Goal: Book appointment/travel/reservation

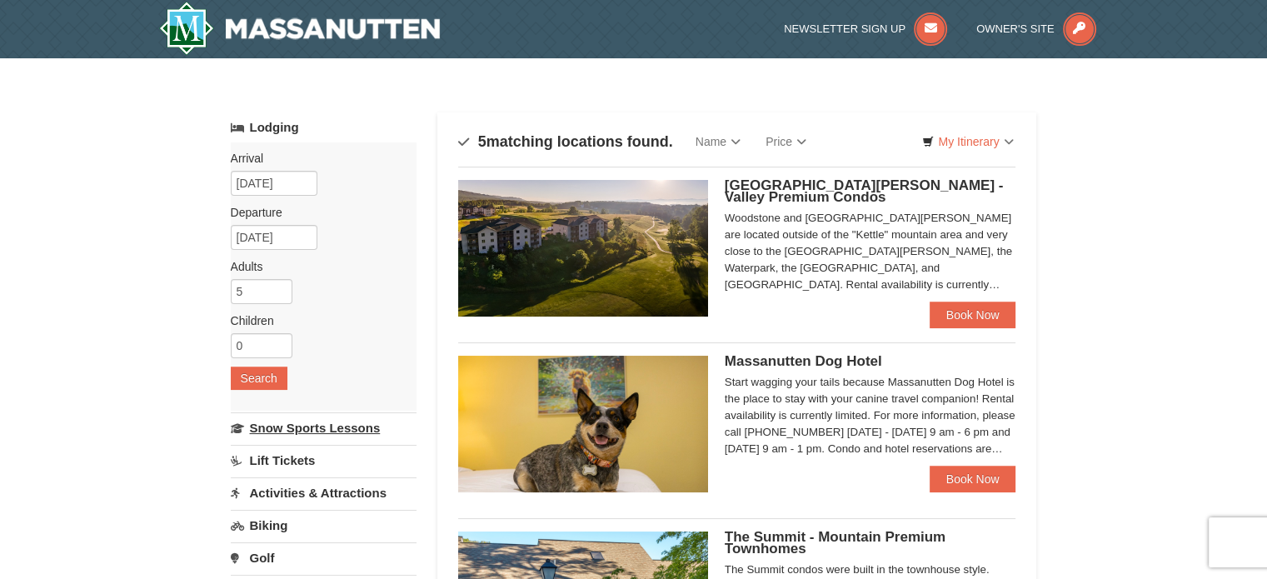
click at [333, 424] on link "Snow Sports Lessons" at bounding box center [324, 427] width 186 height 31
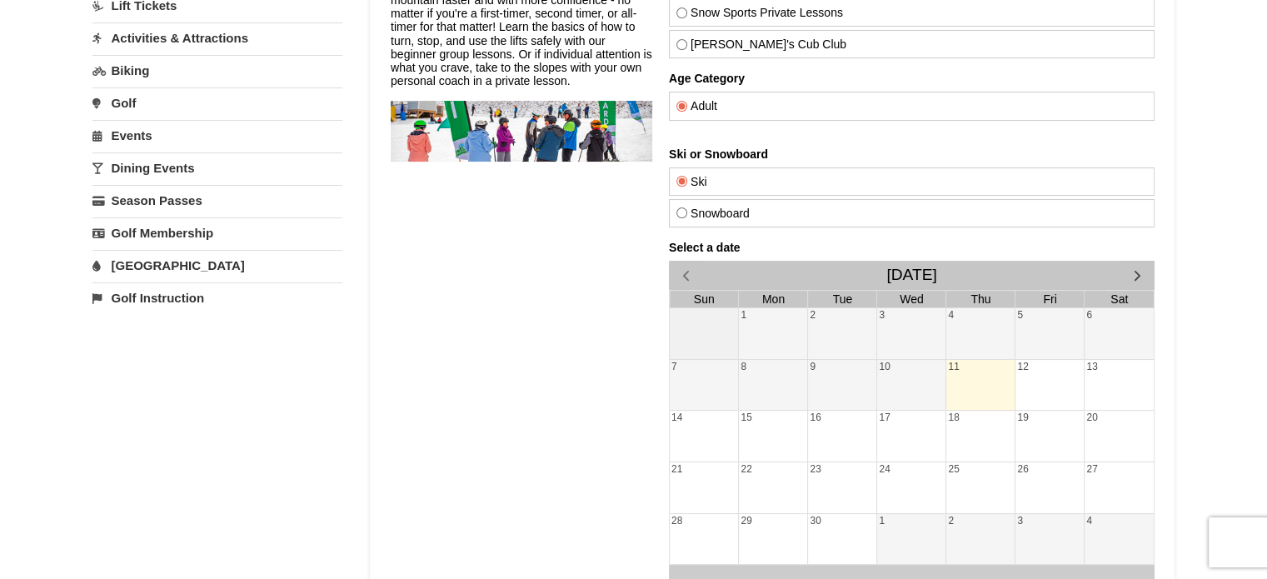
scroll to position [231, 0]
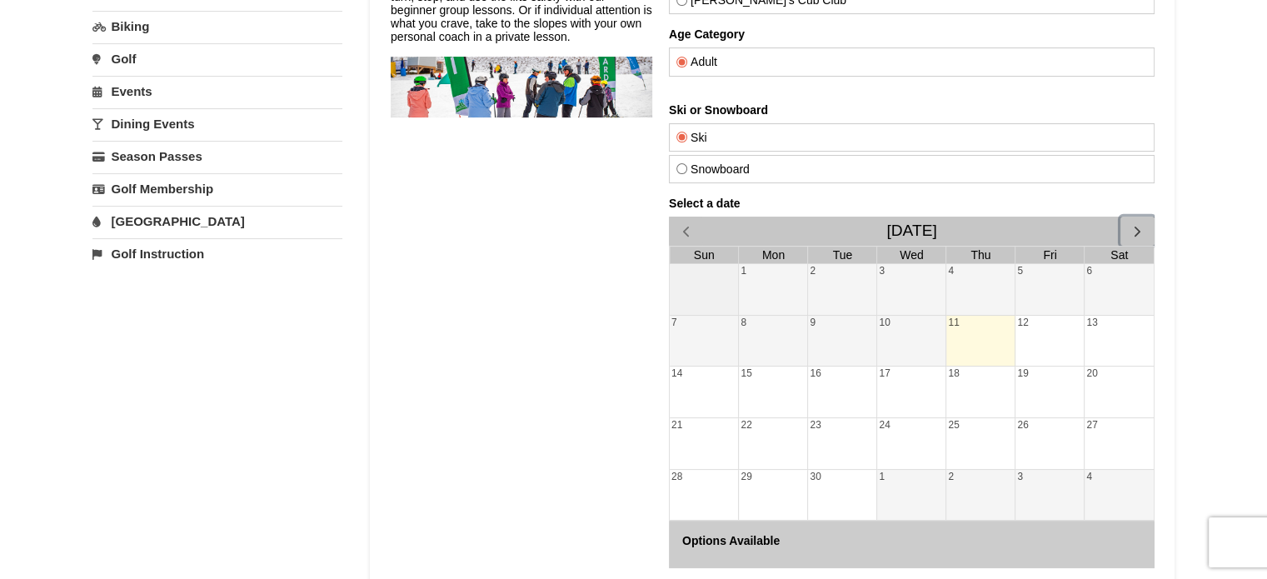
click at [1133, 231] on span "button" at bounding box center [1136, 230] width 17 height 17
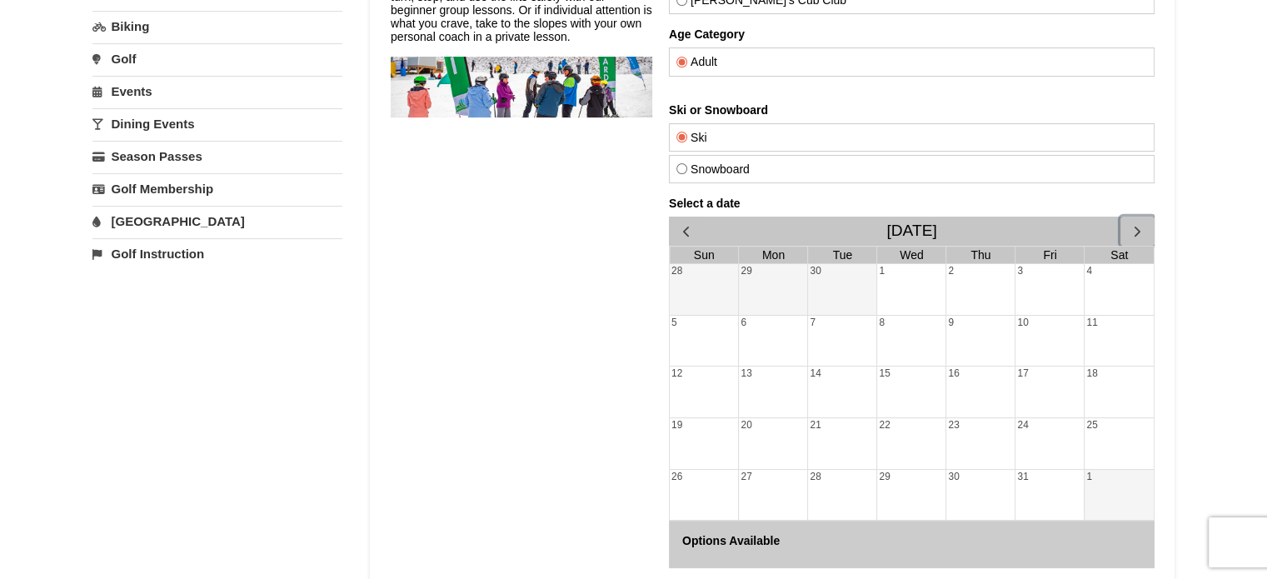
click at [1133, 231] on span "button" at bounding box center [1136, 230] width 17 height 17
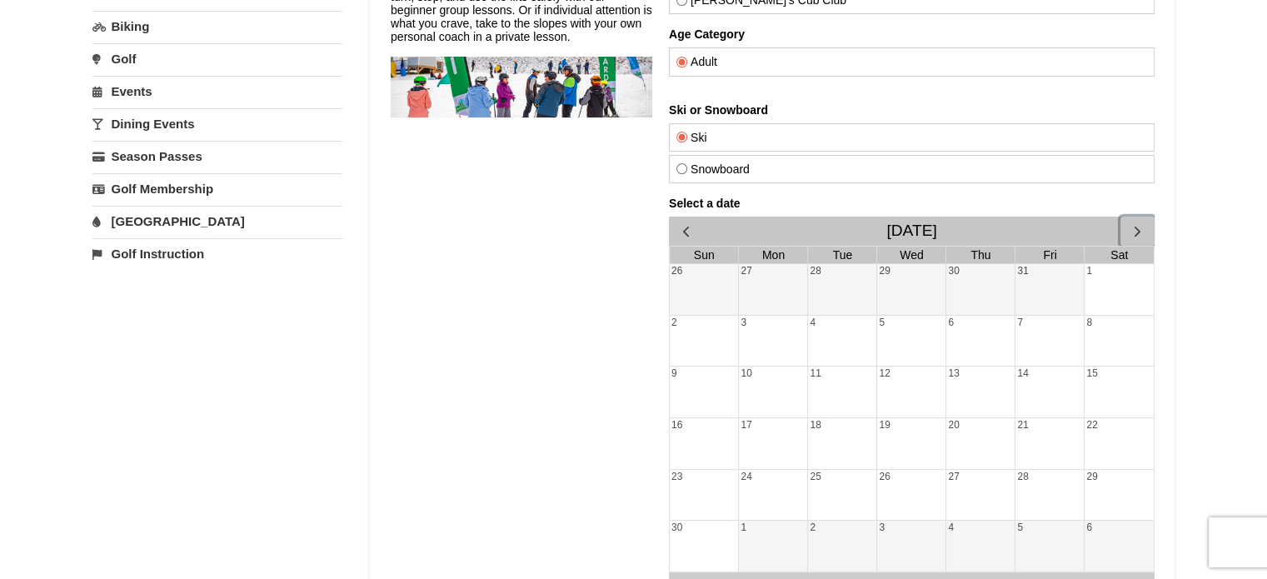
click at [763, 481] on div "24" at bounding box center [772, 495] width 68 height 51
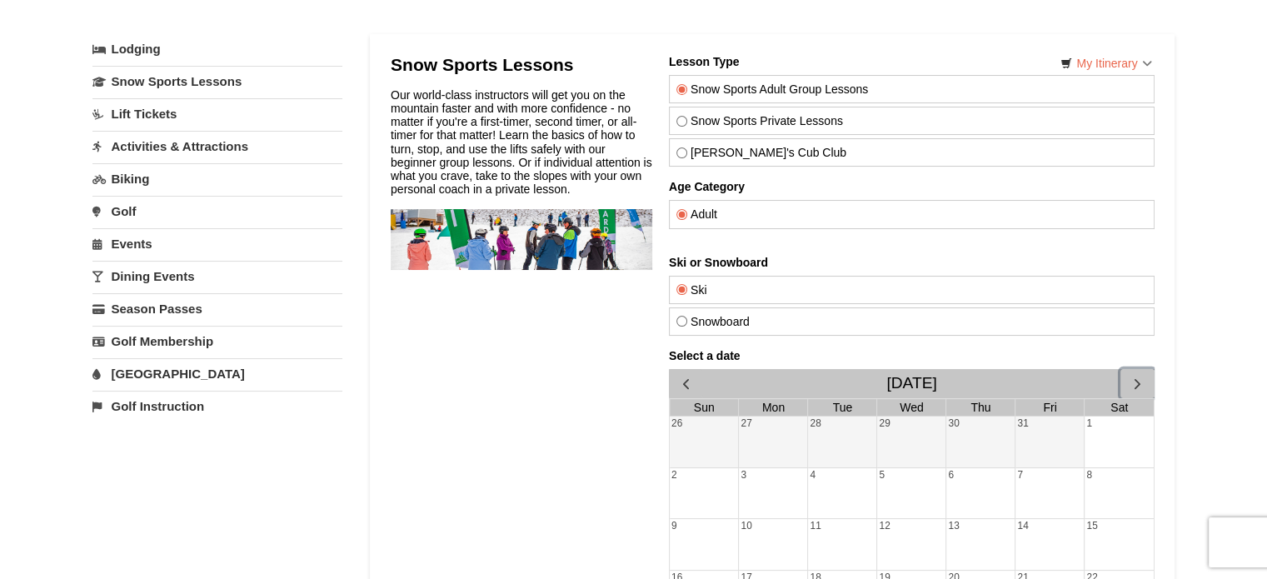
scroll to position [67, 0]
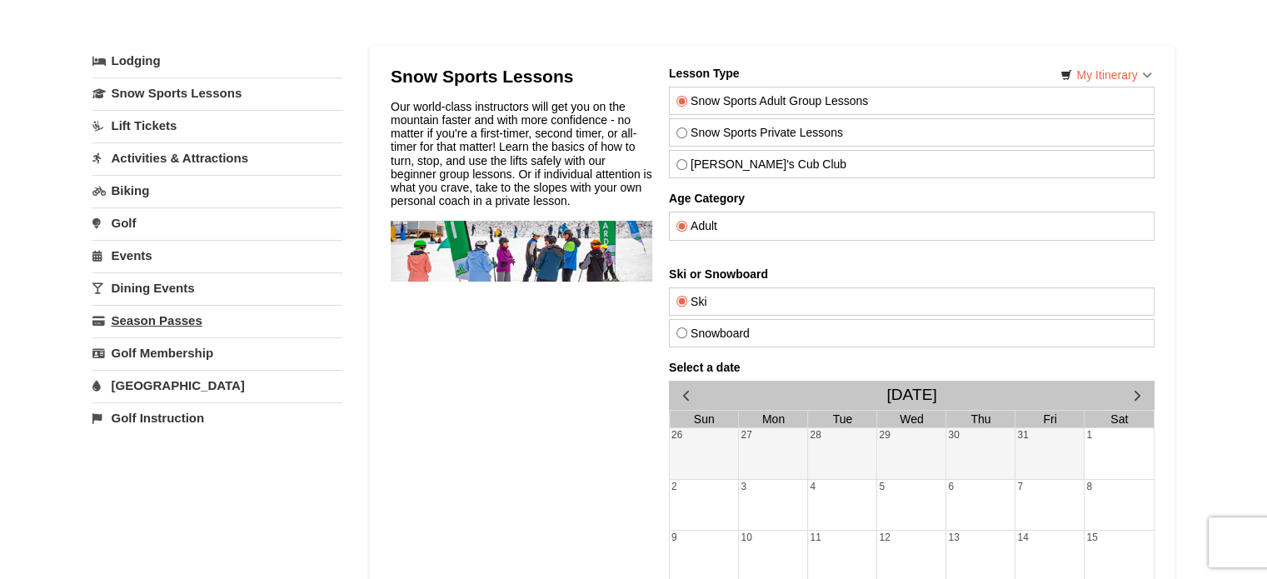
click at [142, 316] on link "Season Passes" at bounding box center [217, 320] width 250 height 31
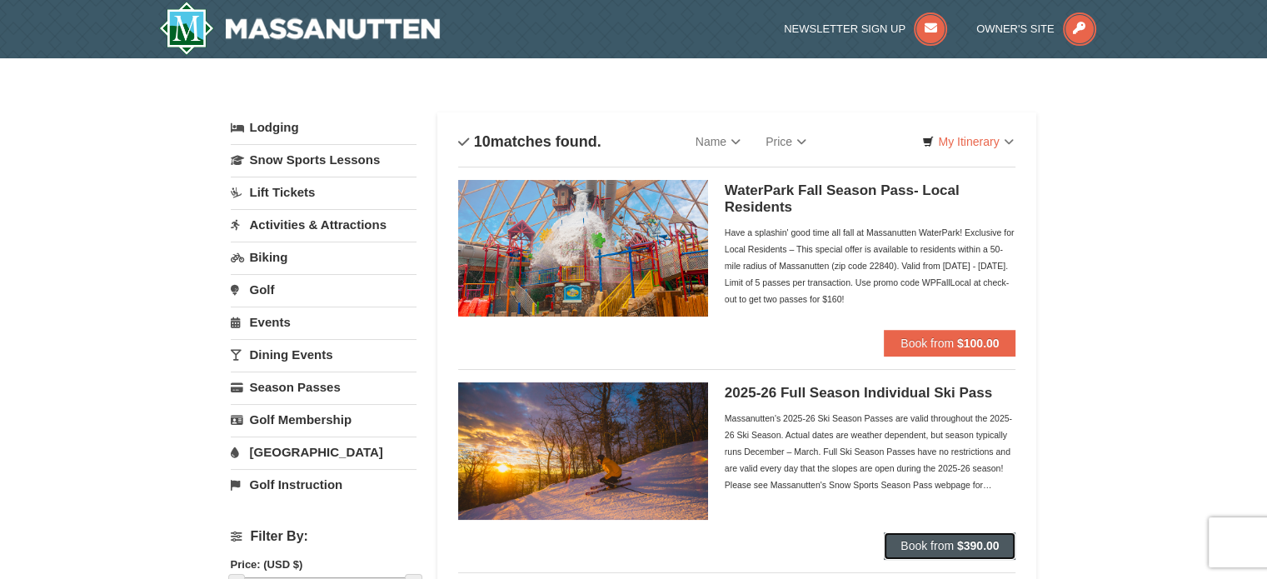
click at [943, 544] on span "Book from" at bounding box center [926, 545] width 53 height 13
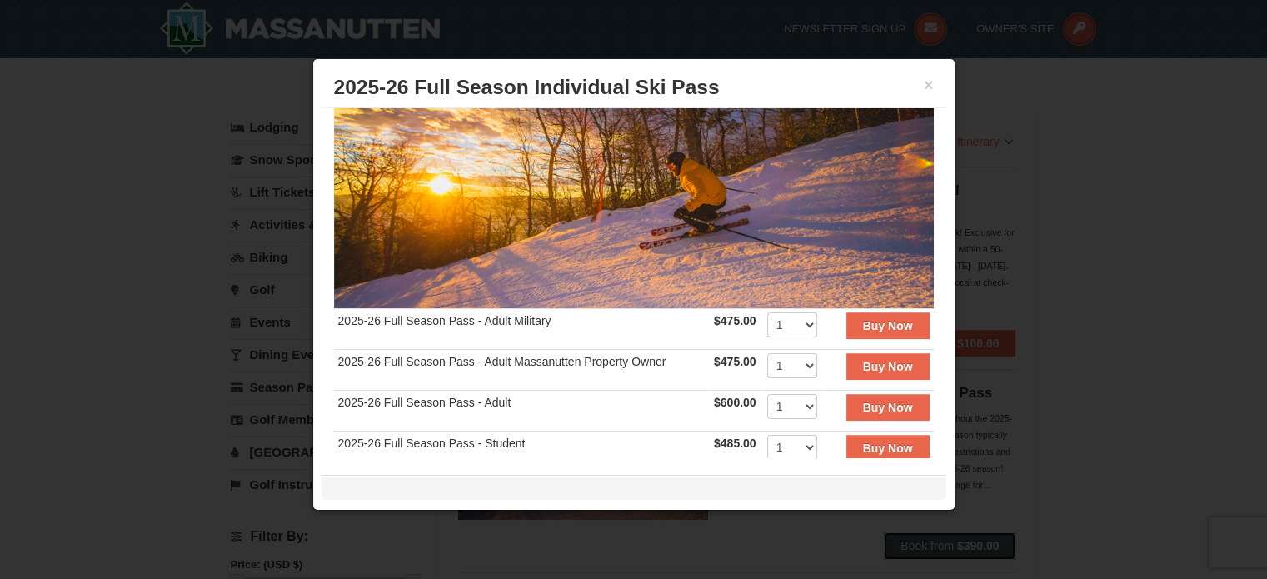
scroll to position [114, 0]
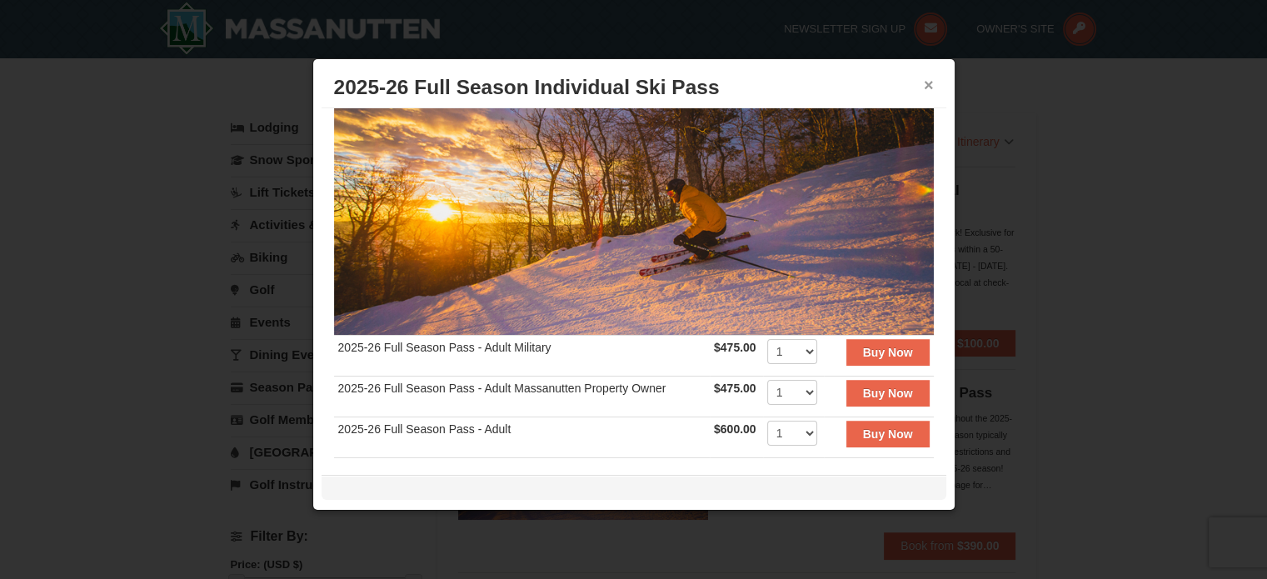
click at [925, 82] on button "×" at bounding box center [929, 85] width 10 height 17
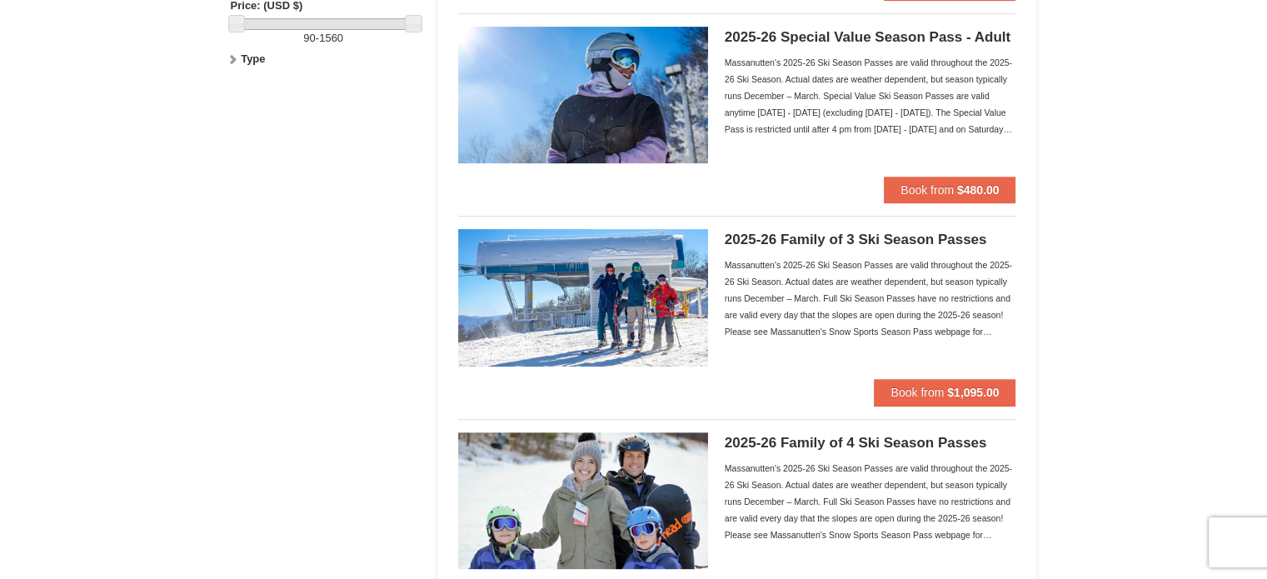
scroll to position [0, 0]
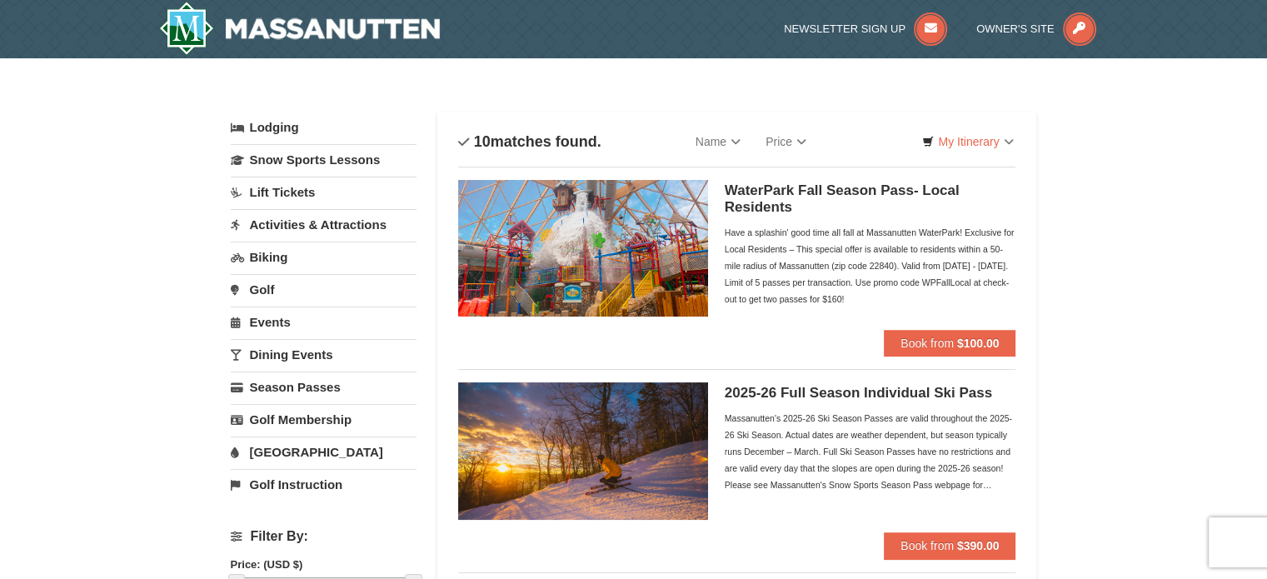
click at [269, 256] on link "Biking" at bounding box center [324, 256] width 186 height 31
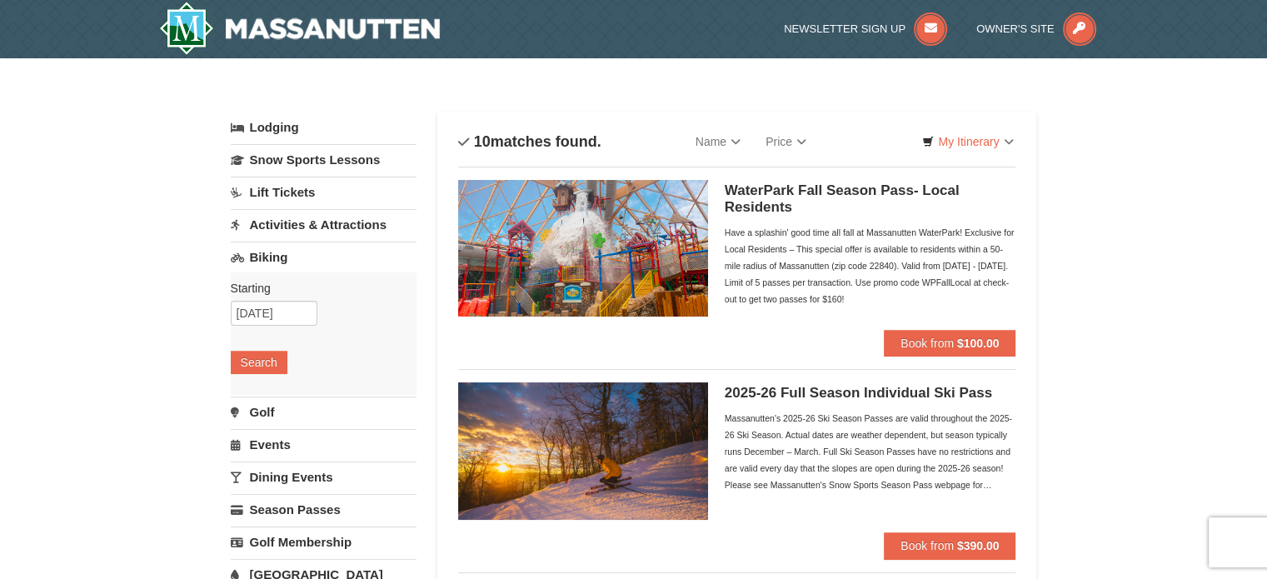
click at [279, 189] on link "Lift Tickets" at bounding box center [324, 192] width 186 height 31
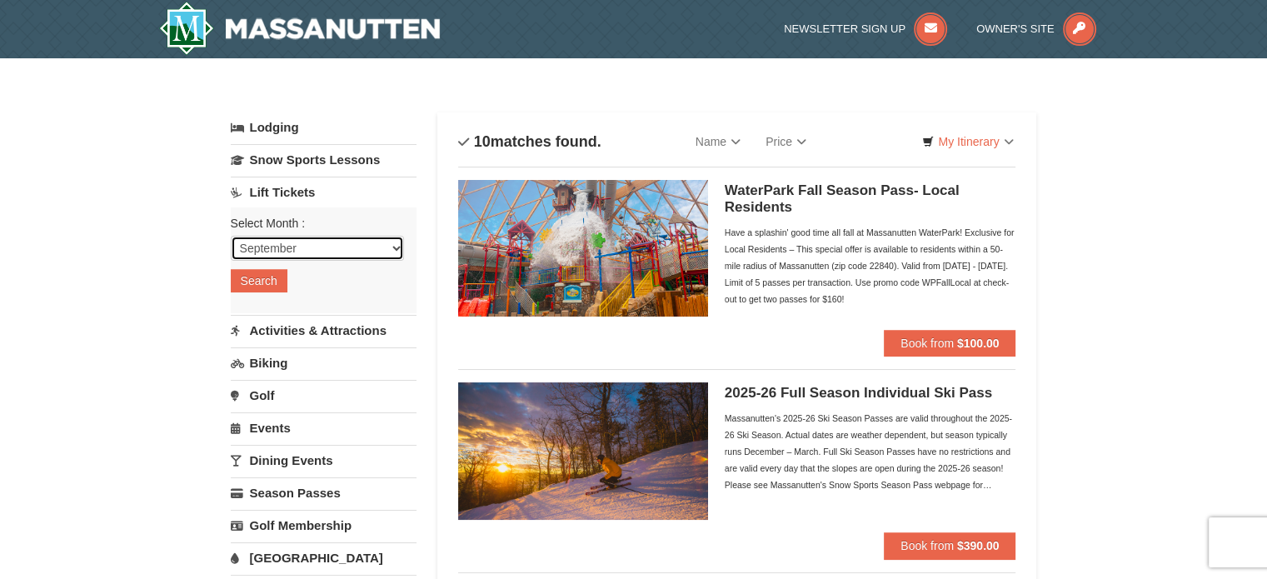
click at [396, 250] on select "September October November December January February March April May June July …" at bounding box center [317, 248] width 173 height 25
select select "11"
click at [231, 236] on select "September October November December January February March April May June July …" at bounding box center [317, 248] width 173 height 25
click at [261, 286] on button "Search" at bounding box center [259, 280] width 57 height 23
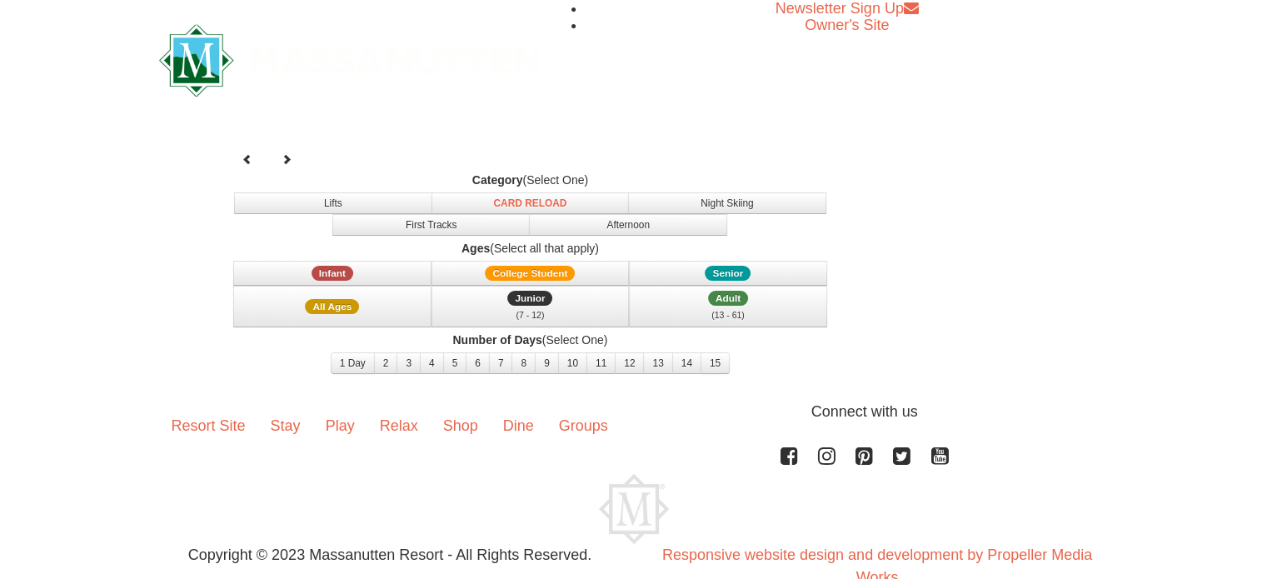
select select "11"
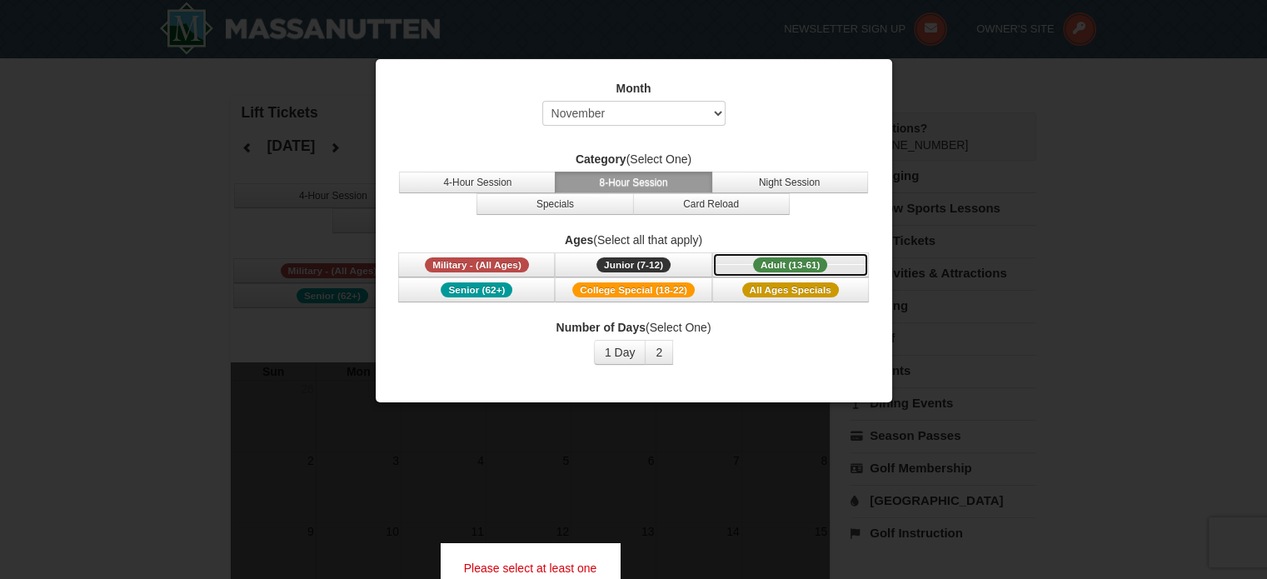
click at [788, 257] on span "Adult (13-61)" at bounding box center [790, 264] width 75 height 15
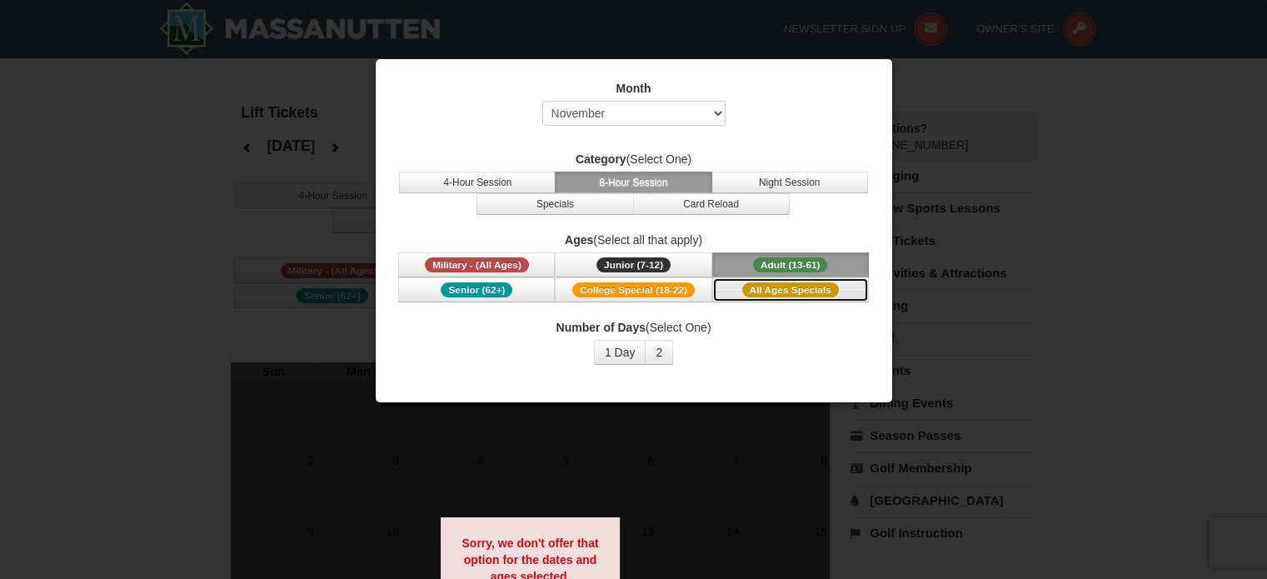
click at [790, 289] on span "All Ages Specials" at bounding box center [790, 289] width 97 height 15
click at [664, 288] on span "College Special (18-22)" at bounding box center [633, 289] width 122 height 15
click at [655, 266] on span "Junior (7-12)" at bounding box center [633, 264] width 74 height 15
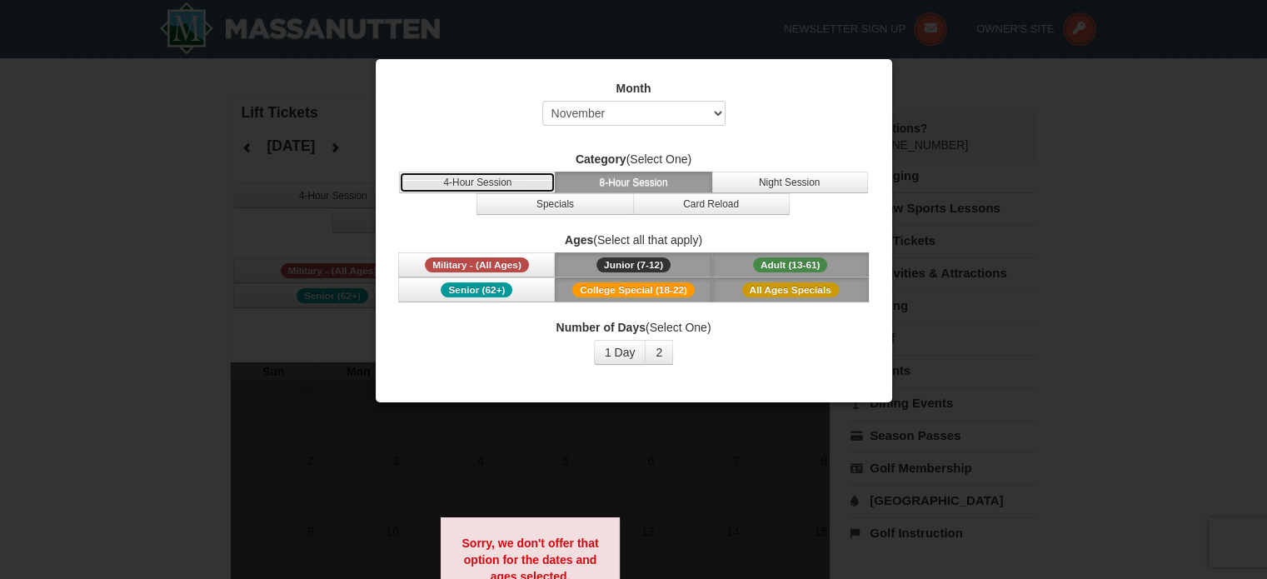
click at [514, 186] on button "4-Hour Session" at bounding box center [477, 183] width 157 height 22
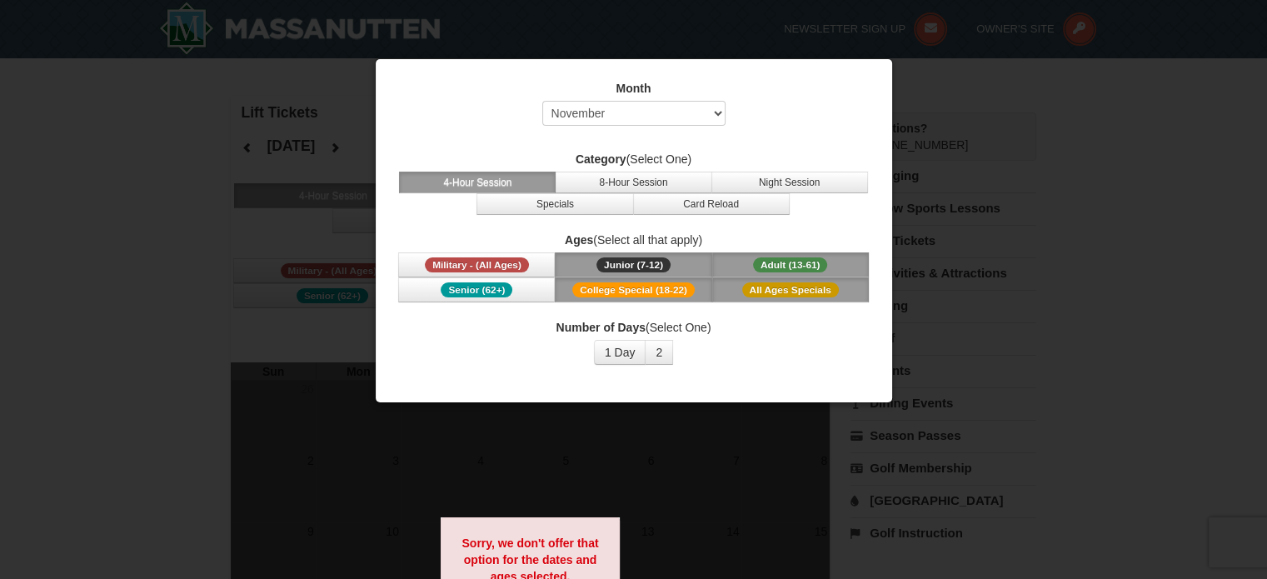
click at [1070, 146] on div at bounding box center [633, 289] width 1267 height 579
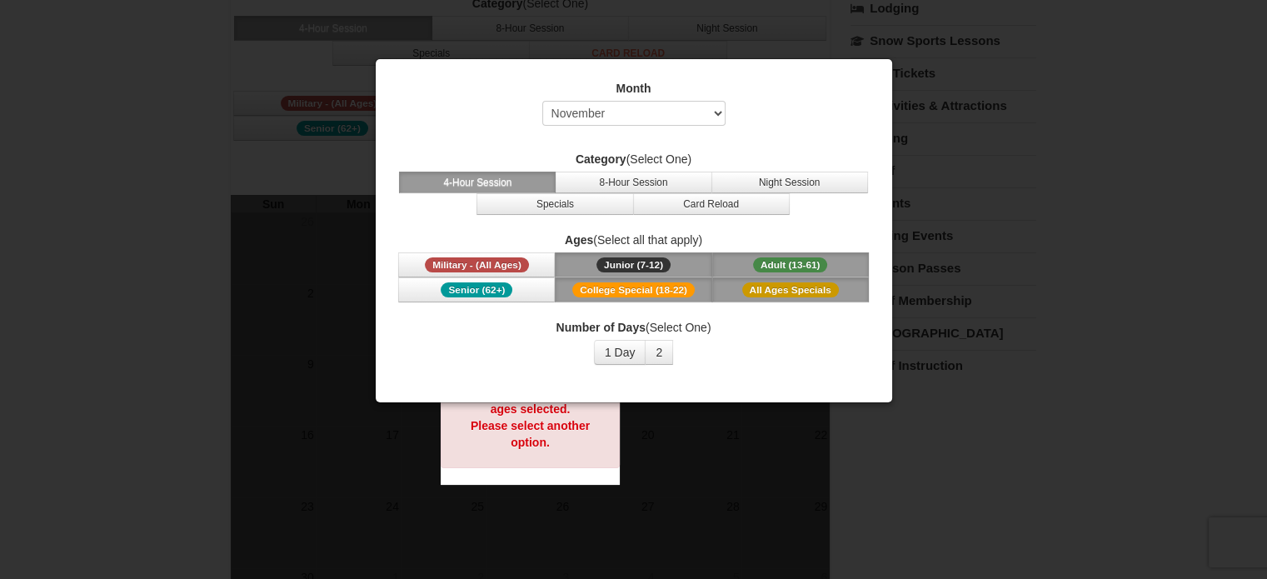
scroll to position [170, 0]
click at [813, 96] on label "Month" at bounding box center [633, 88] width 475 height 17
click at [344, 79] on div at bounding box center [633, 289] width 1267 height 579
drag, startPoint x: 296, startPoint y: 143, endPoint x: 298, endPoint y: 156, distance: 12.6
click at [296, 144] on div at bounding box center [633, 289] width 1267 height 579
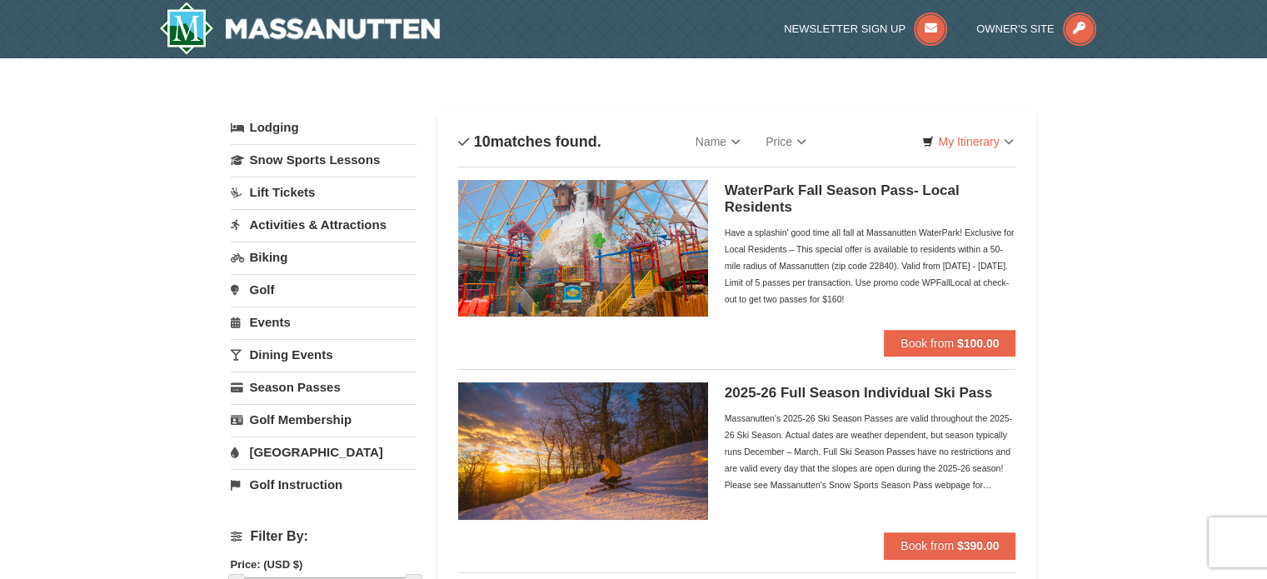
click at [270, 289] on link "Golf" at bounding box center [324, 289] width 186 height 31
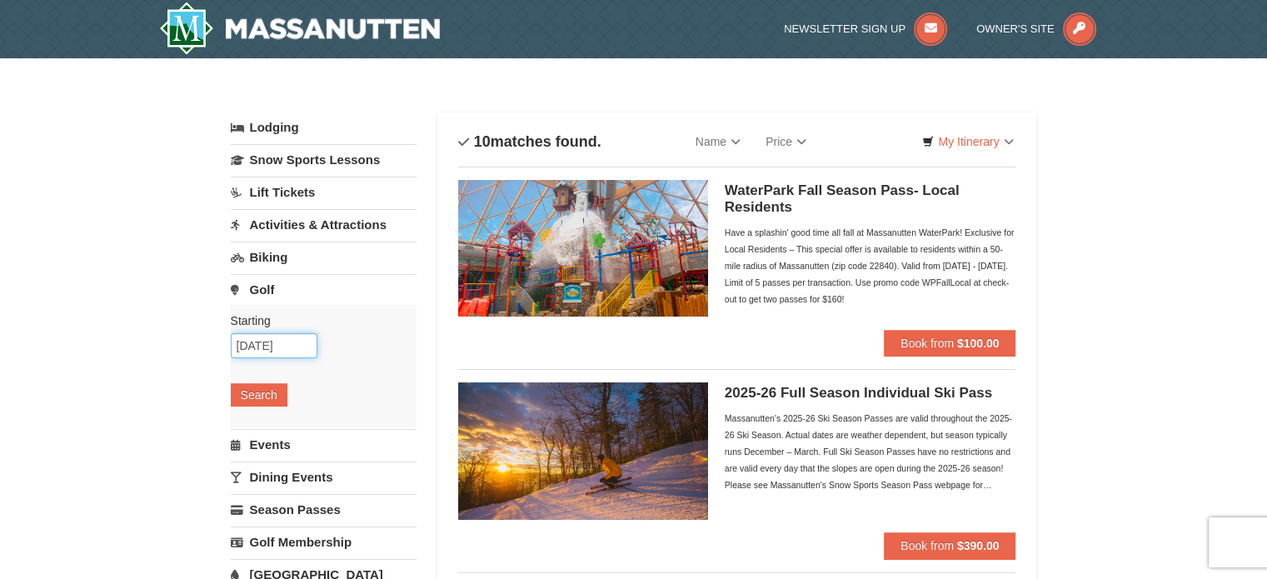
click at [306, 346] on input "[DATE]" at bounding box center [274, 345] width 87 height 25
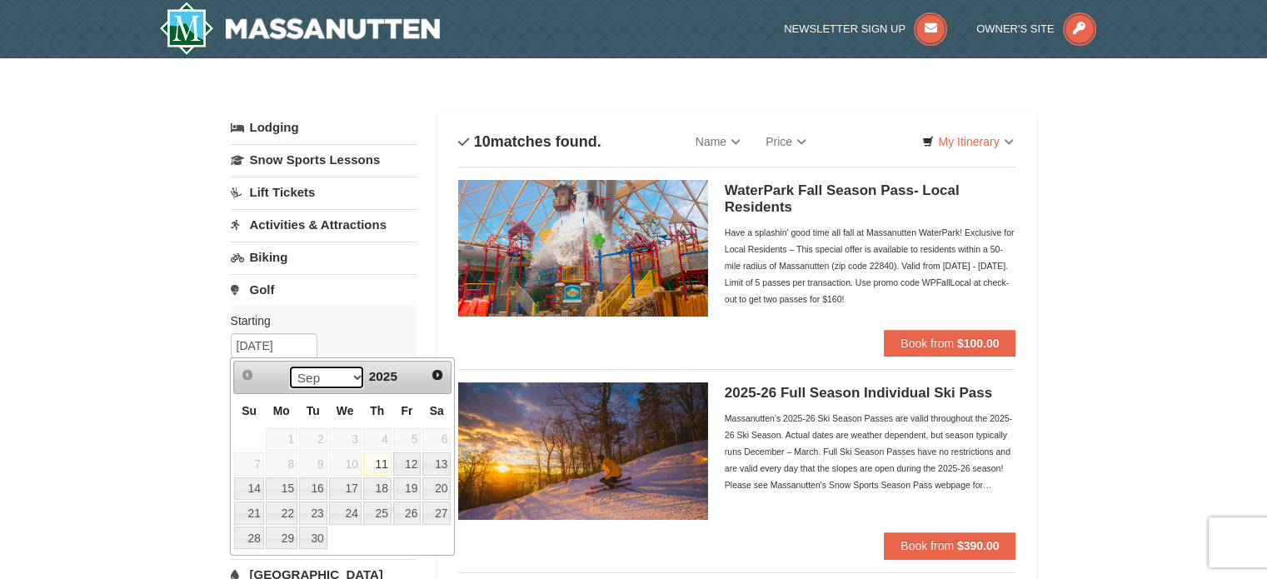
click at [354, 376] on select "Sep Oct Nov Dec" at bounding box center [326, 377] width 77 height 25
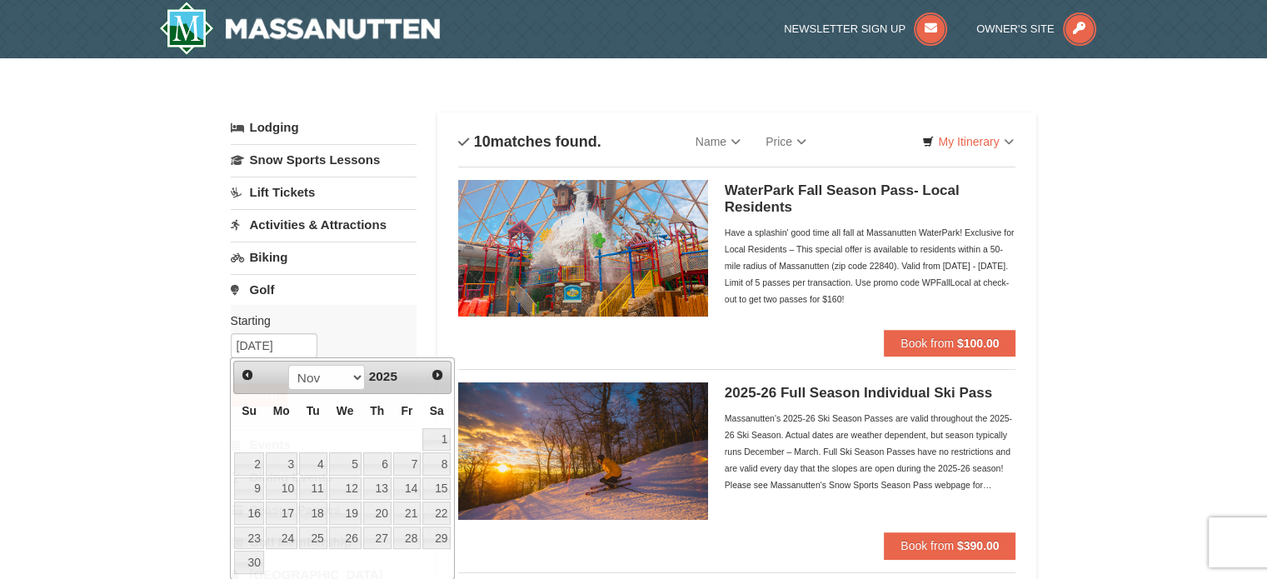
click at [411, 309] on div "Starting Please format dates MM/DD/YYYY Please format dates MM/DD/YYYY 09/11/20…" at bounding box center [324, 366] width 186 height 122
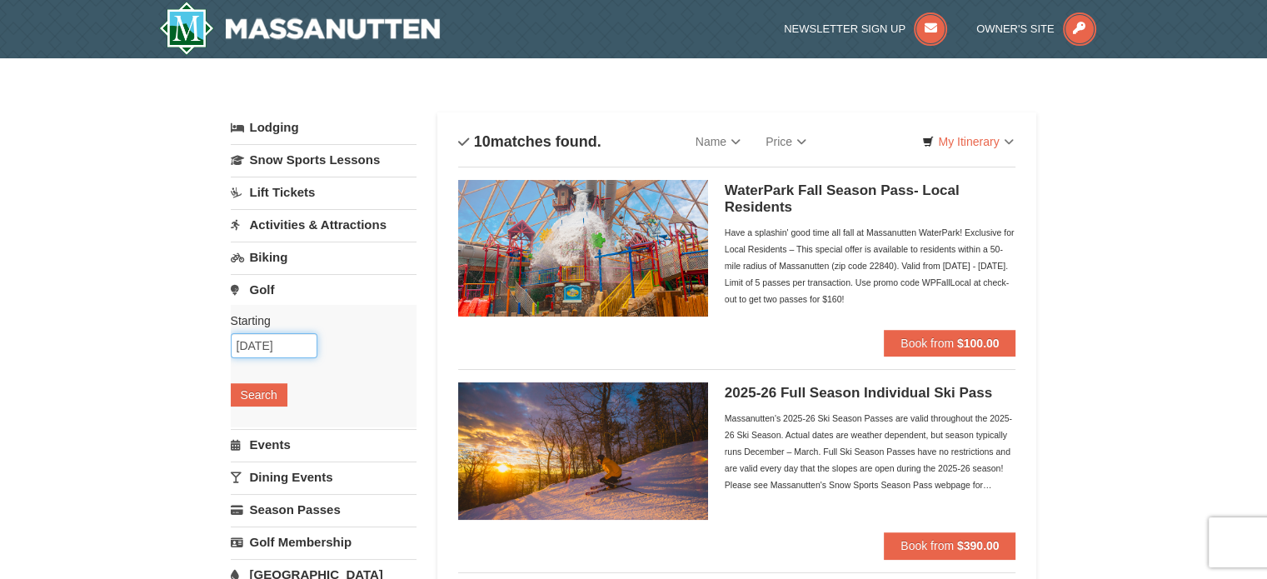
click at [306, 341] on input "[DATE]" at bounding box center [274, 345] width 87 height 25
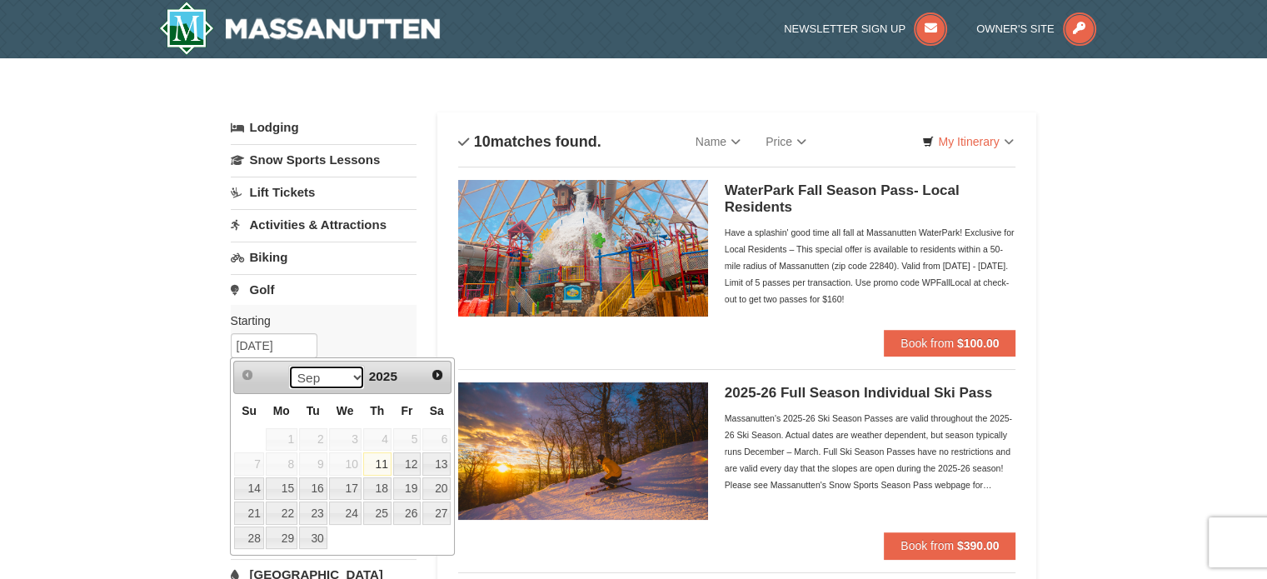
click at [350, 380] on select "Sep Oct Nov Dec" at bounding box center [326, 377] width 77 height 25
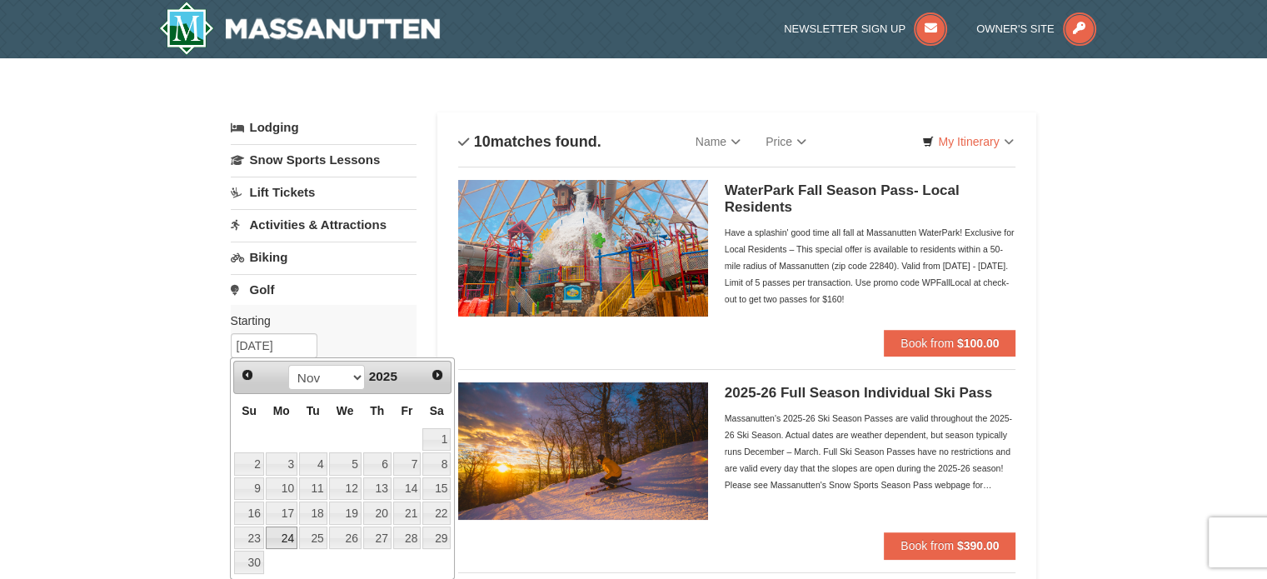
click at [285, 534] on link "24" at bounding box center [282, 537] width 32 height 23
type input "11/24/2025"
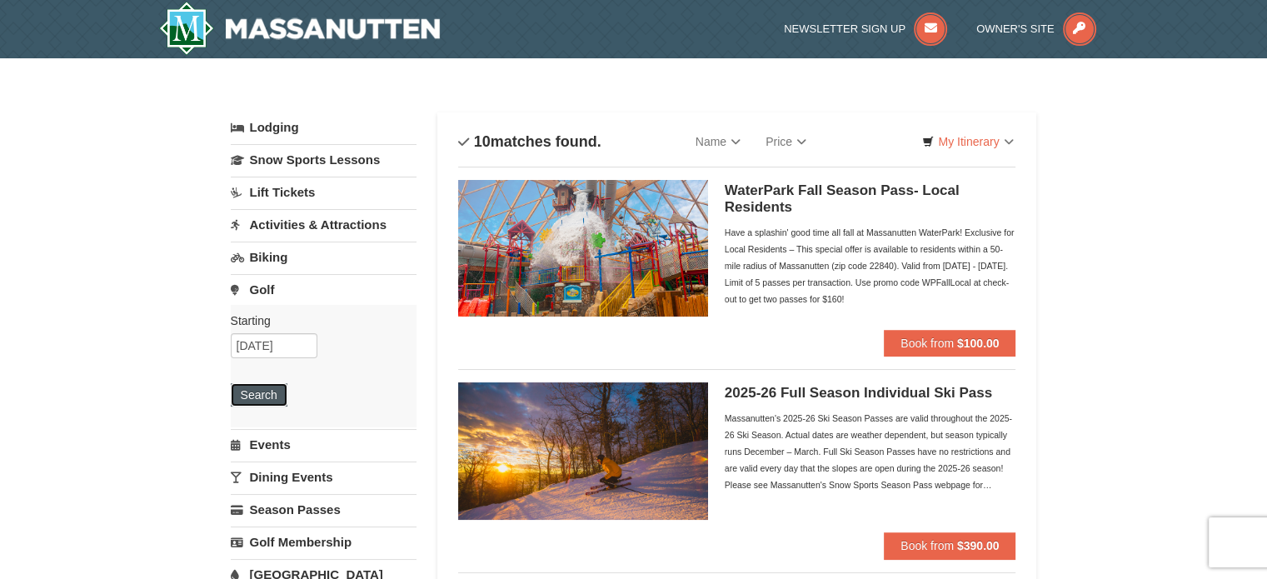
click at [260, 394] on button "Search" at bounding box center [259, 394] width 57 height 23
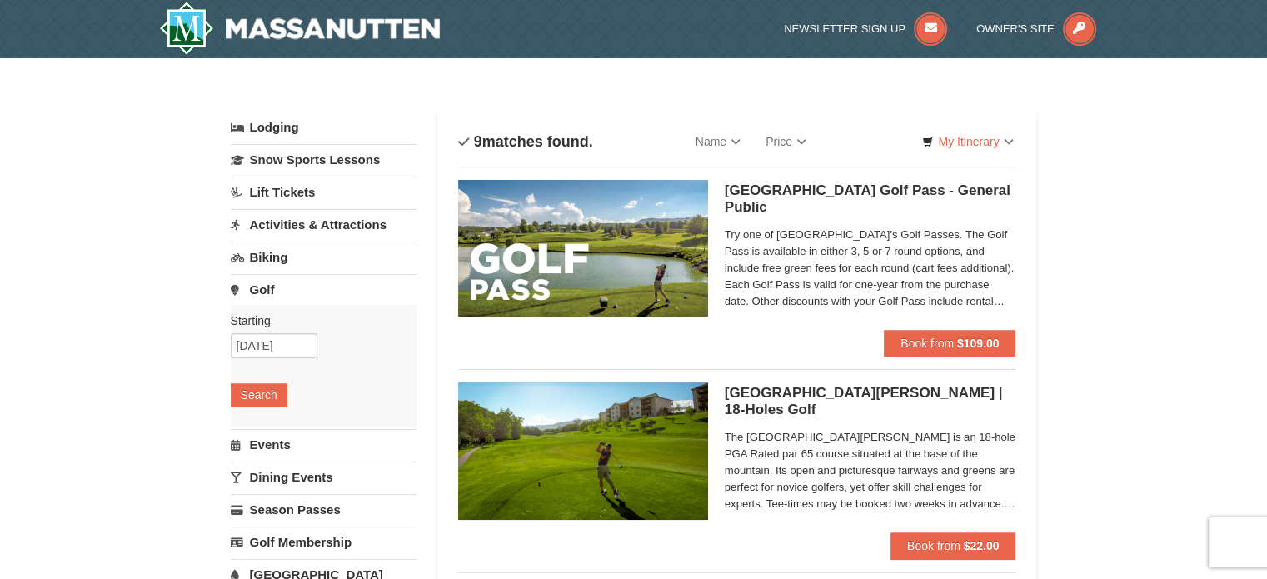
click at [263, 447] on link "Events" at bounding box center [324, 444] width 186 height 31
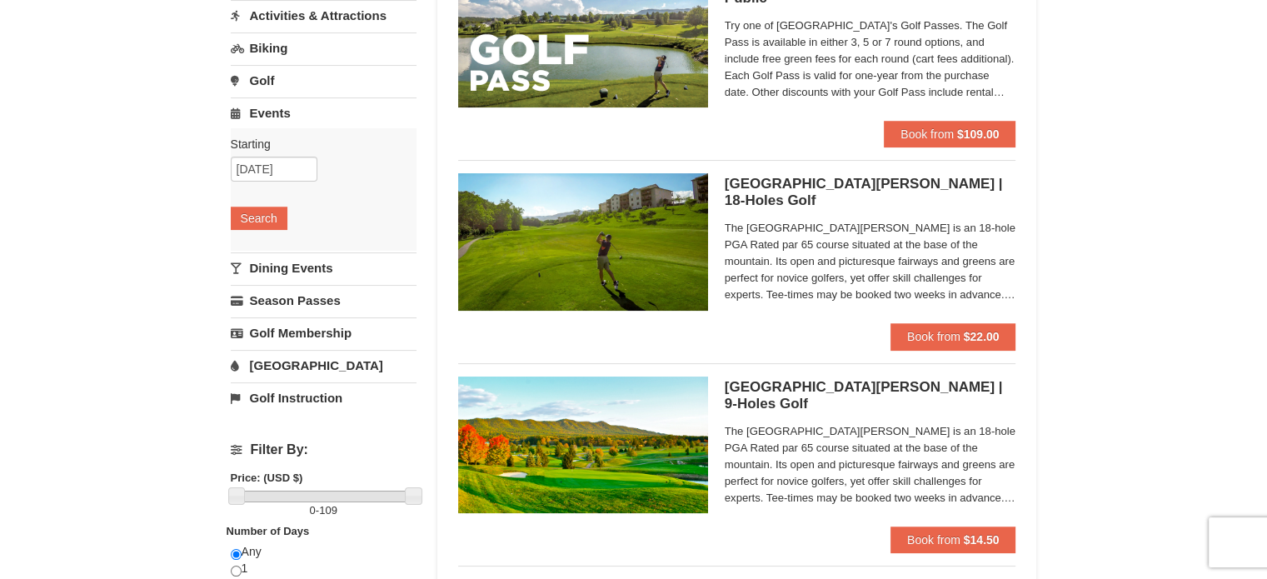
scroll to position [313, 0]
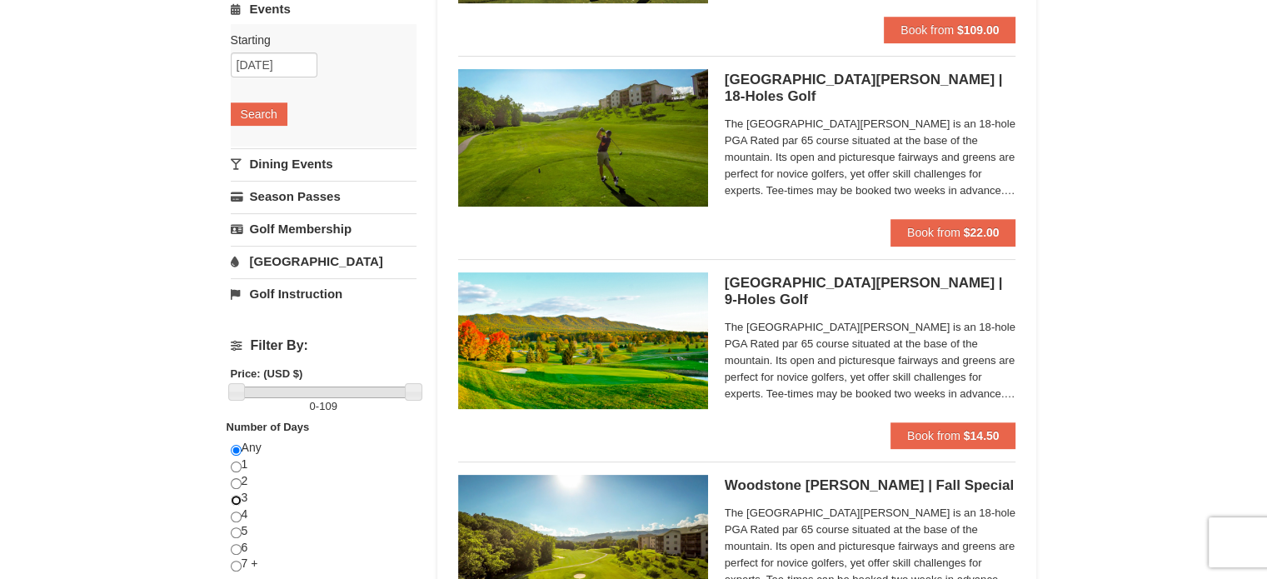
click at [237, 495] on input "radio" at bounding box center [236, 500] width 11 height 11
radio input "true"
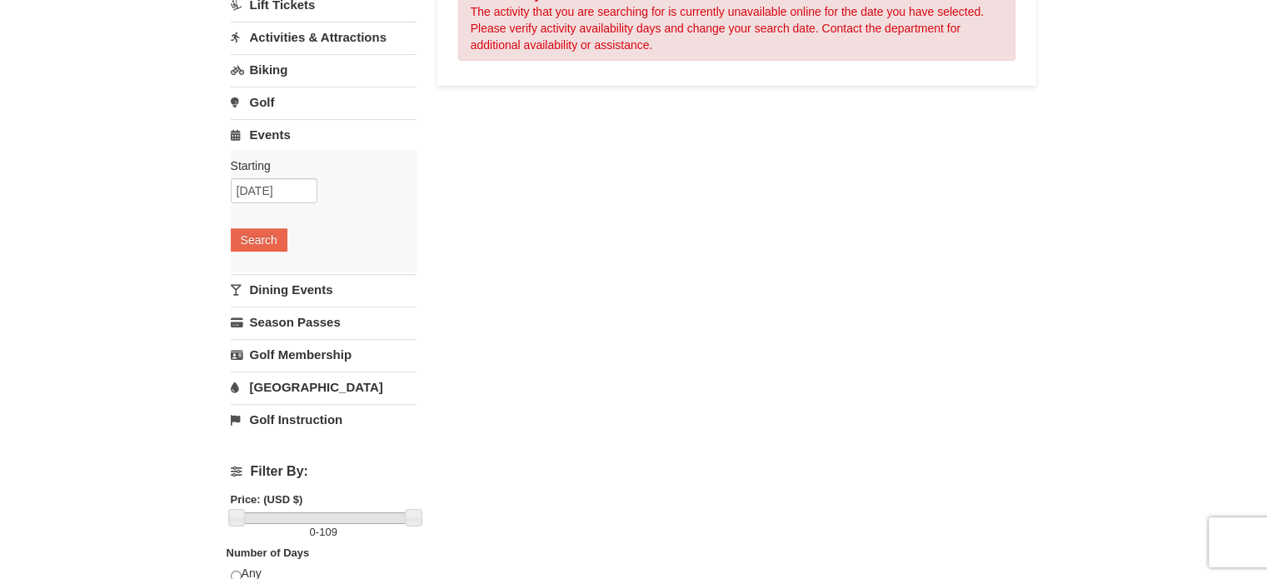
scroll to position [0, 0]
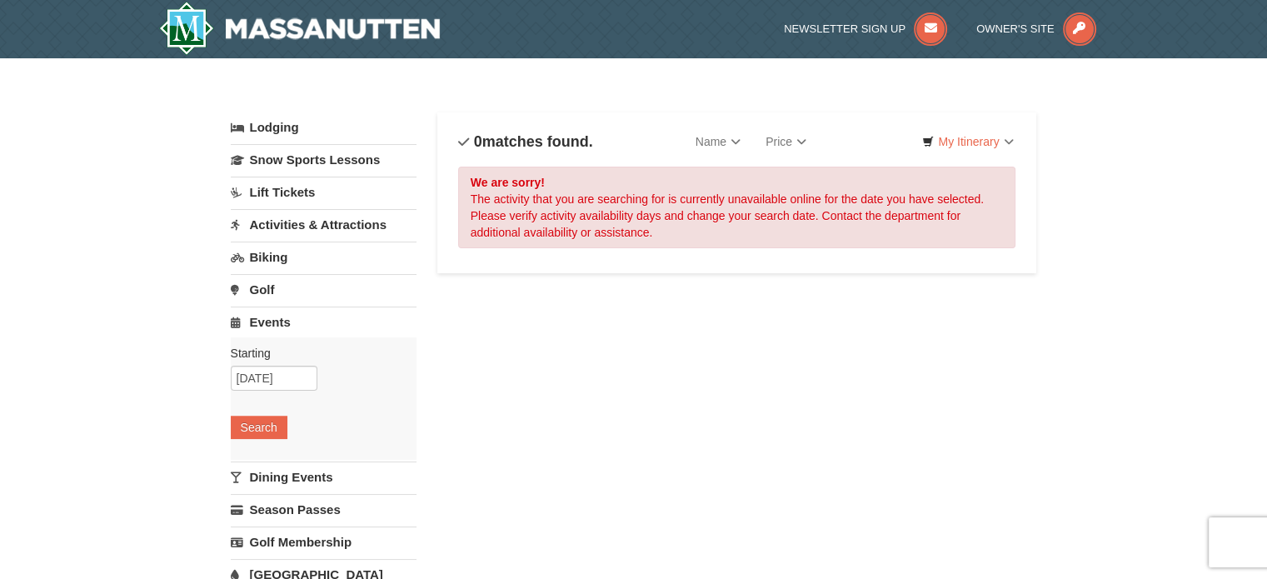
click at [267, 122] on link "Lodging" at bounding box center [324, 127] width 186 height 30
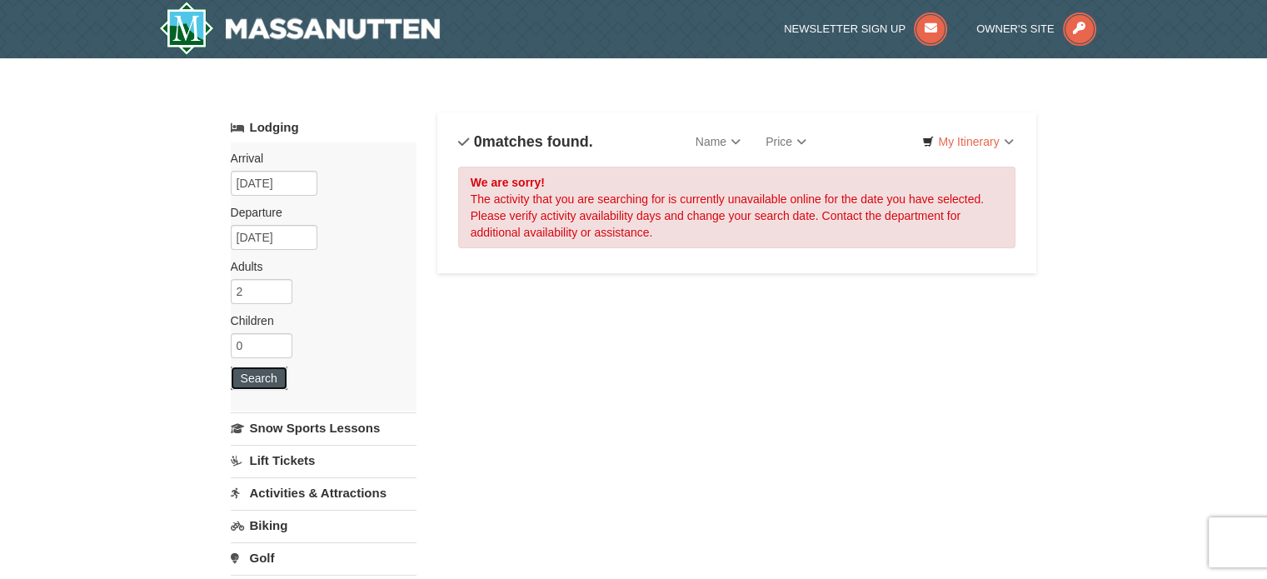
click at [263, 375] on button "Search" at bounding box center [259, 377] width 57 height 23
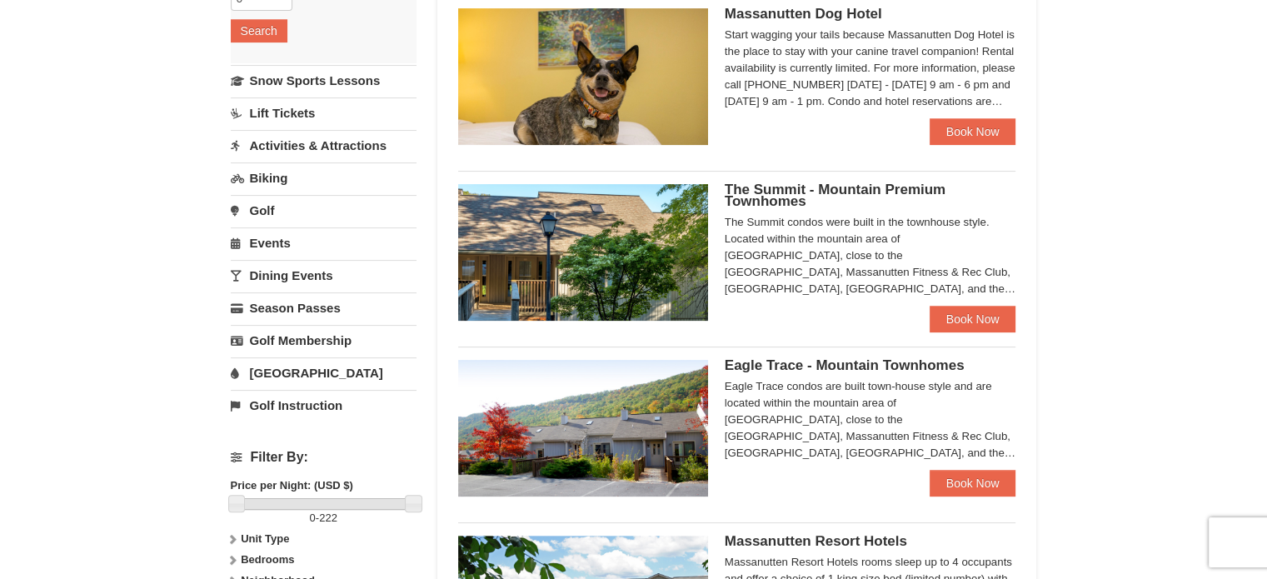
scroll to position [346, 0]
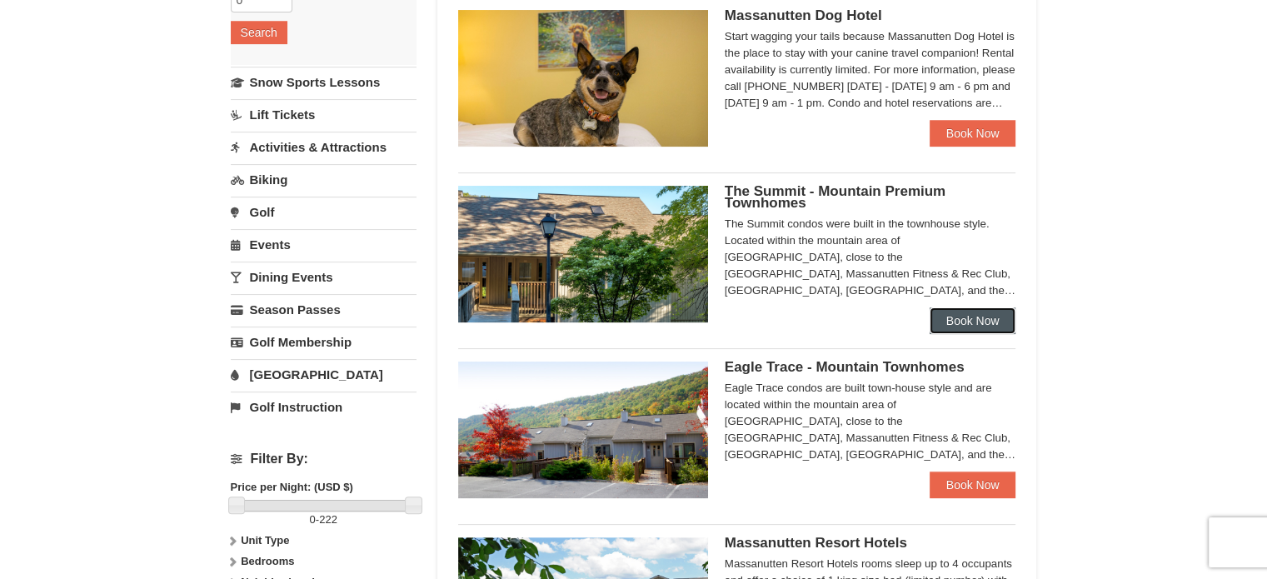
click at [963, 321] on link "Book Now" at bounding box center [972, 320] width 87 height 27
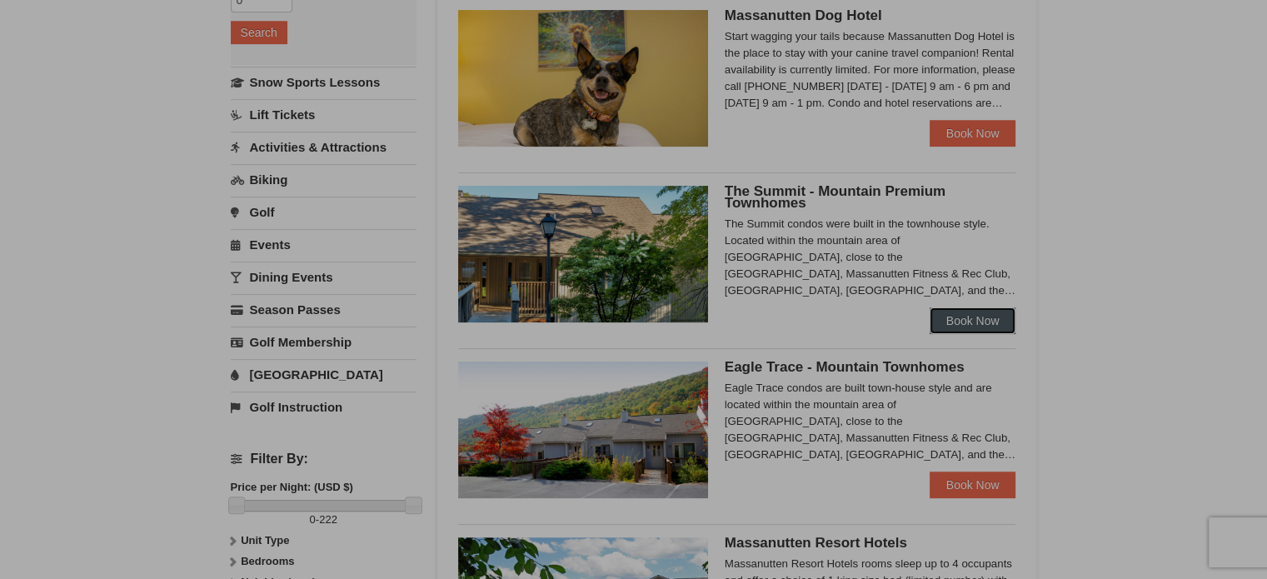
click at [963, 321] on div at bounding box center [633, 289] width 1267 height 579
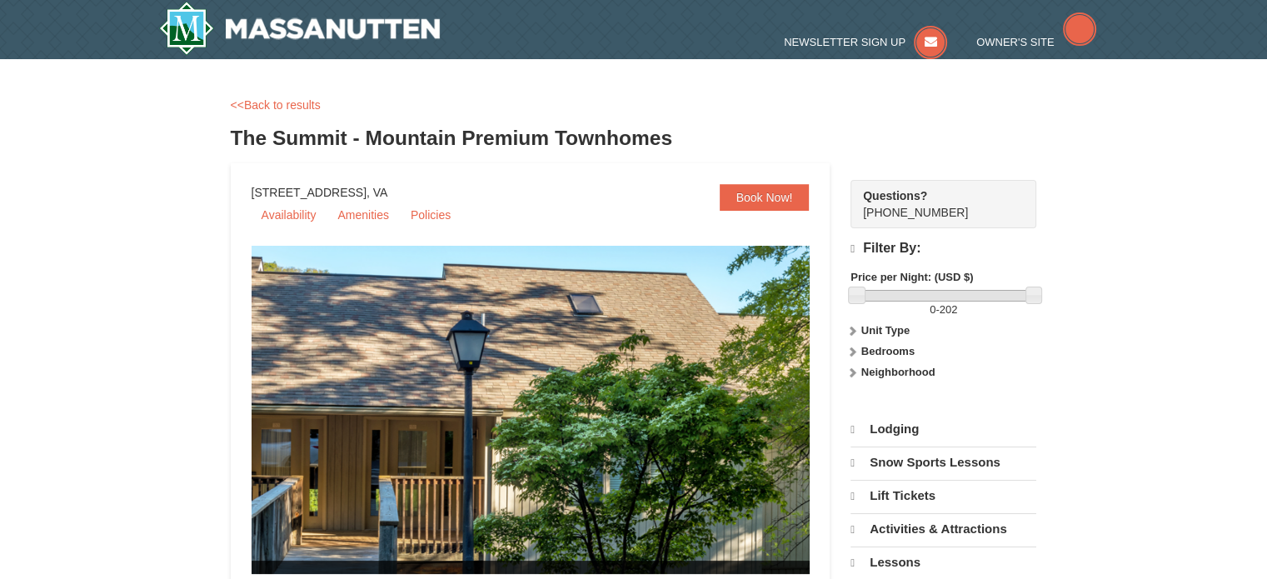
select select "9"
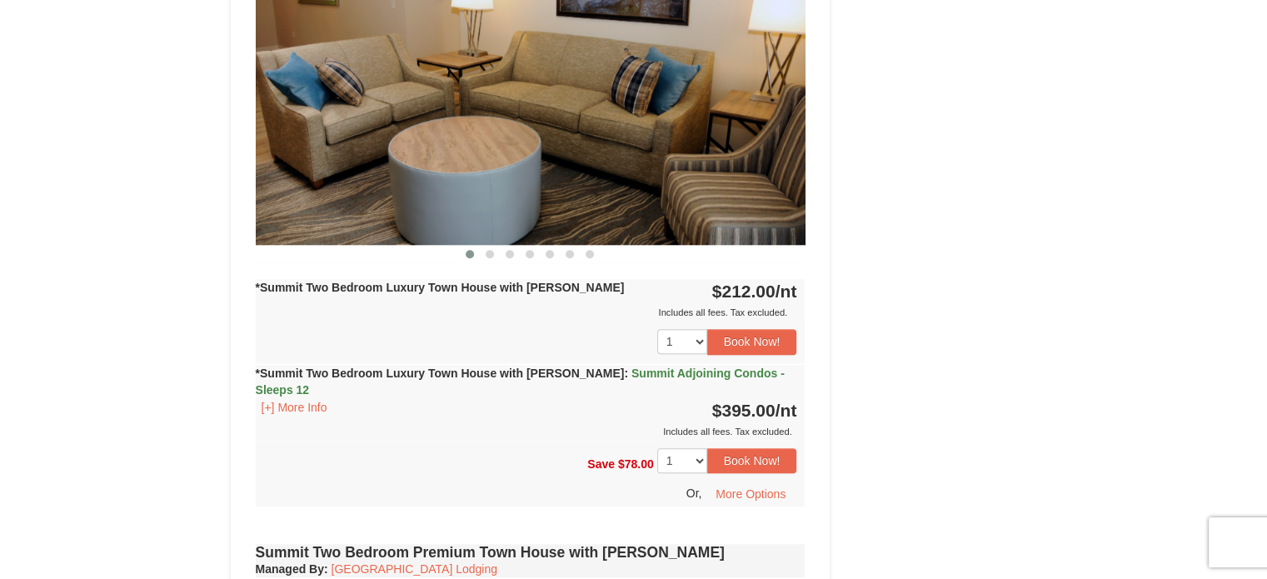
scroll to position [1427, 0]
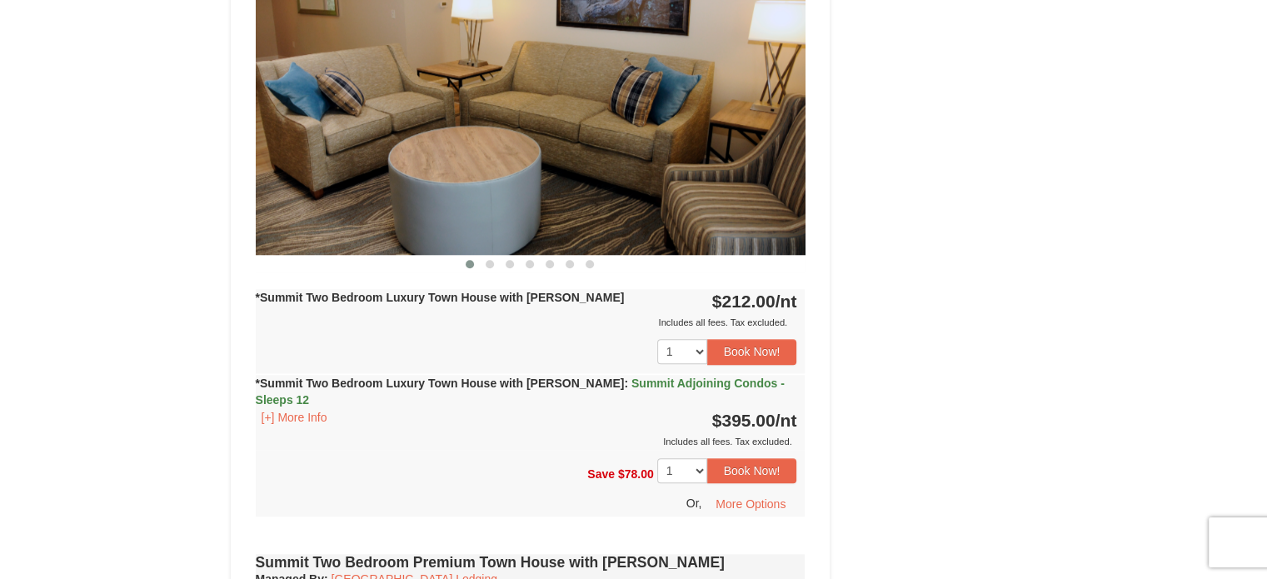
click at [516, 376] on strong "*Summit Two Bedroom Luxury Town House with [PERSON_NAME] : Summit Adjoining Con…" at bounding box center [520, 391] width 529 height 30
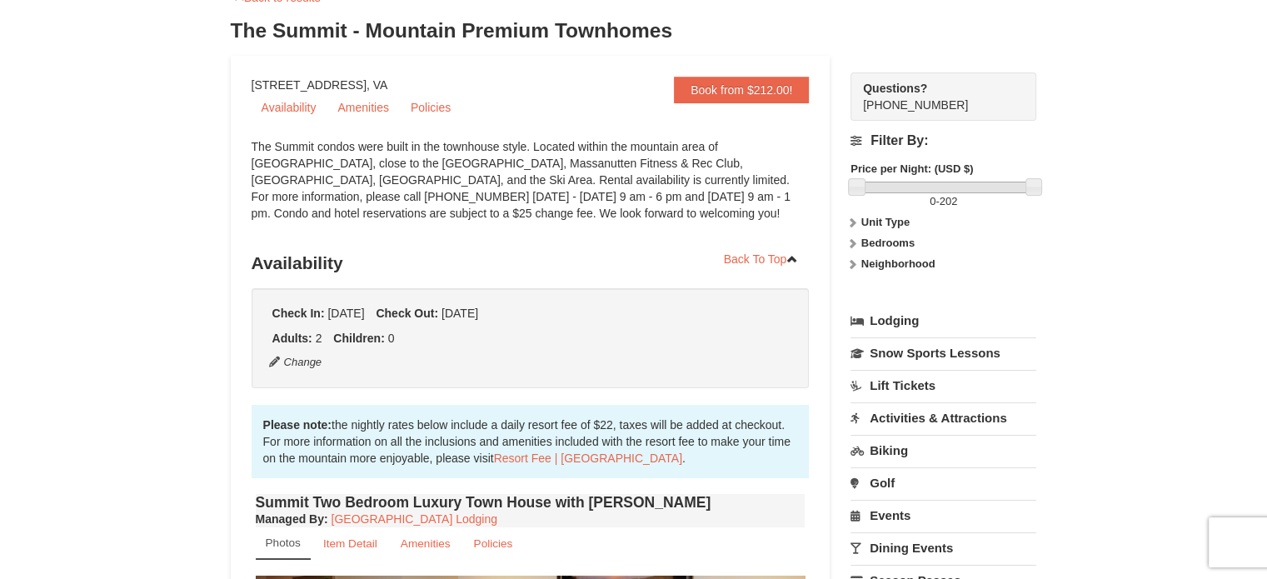
scroll to position [0, 0]
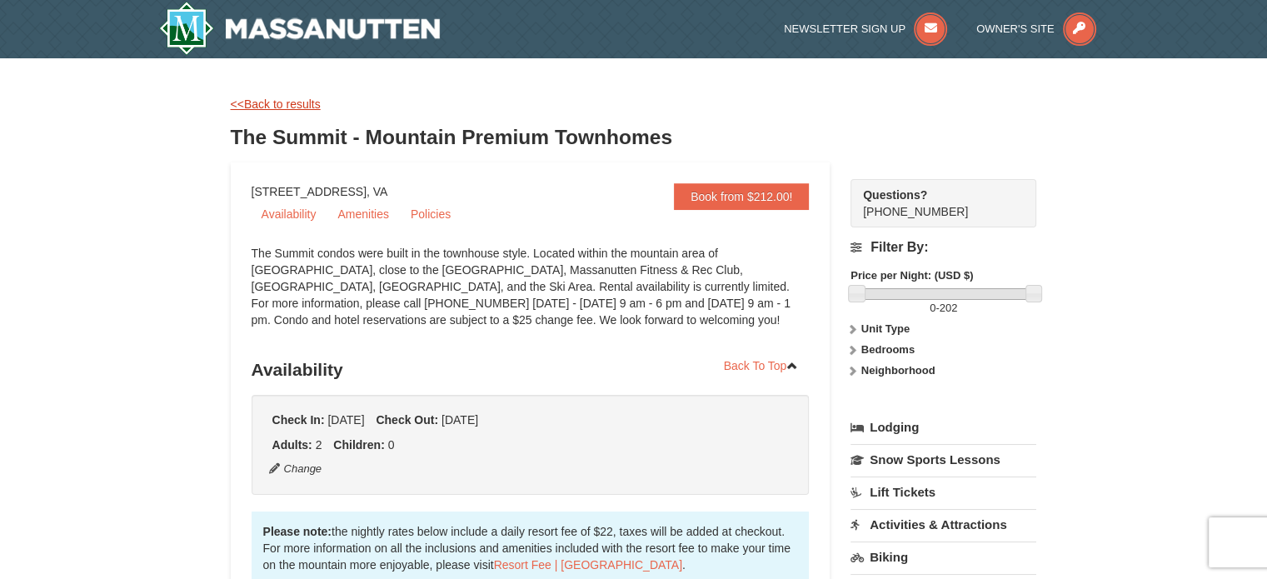
click at [276, 107] on link "<<Back to results" at bounding box center [276, 103] width 90 height 13
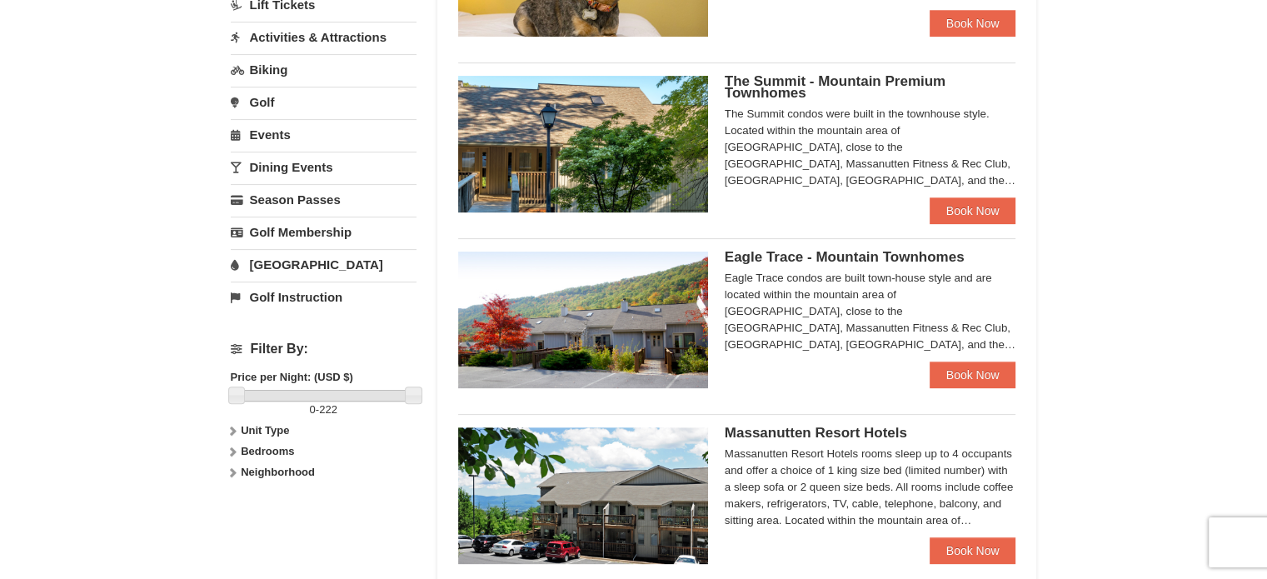
scroll to position [460, 0]
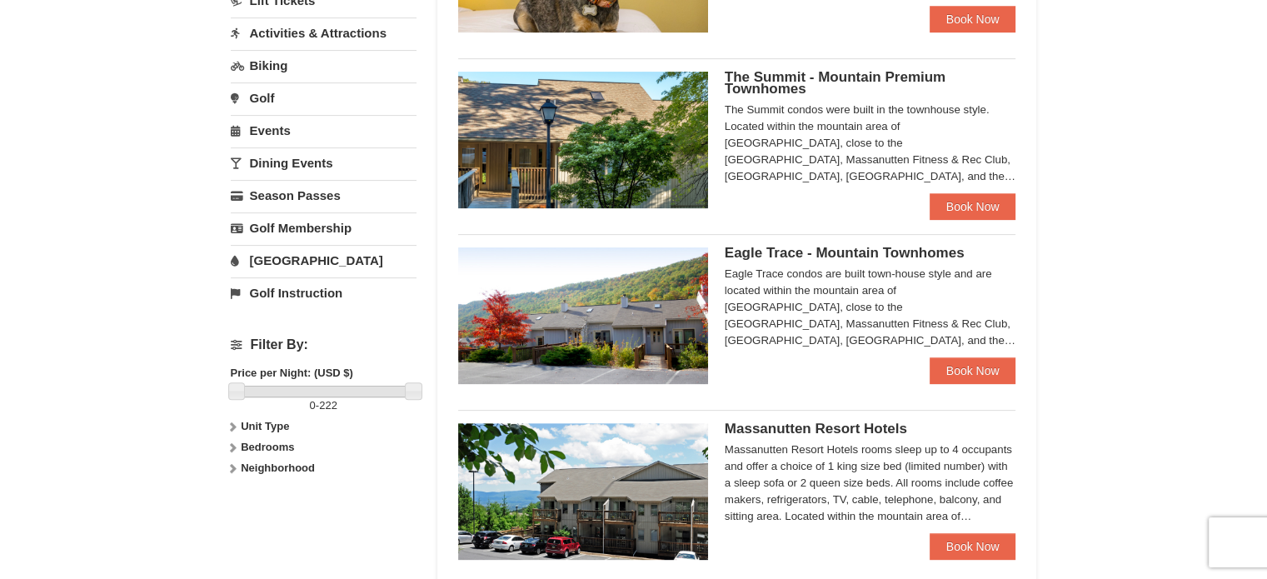
click at [281, 258] on link "[GEOGRAPHIC_DATA]" at bounding box center [324, 260] width 186 height 31
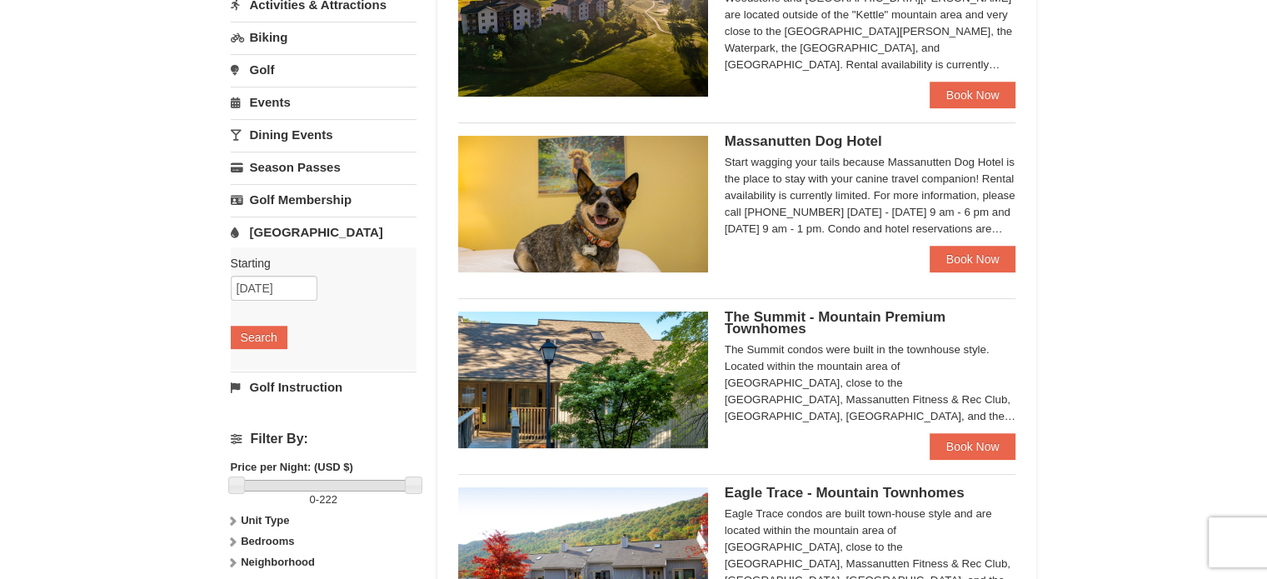
scroll to position [193, 0]
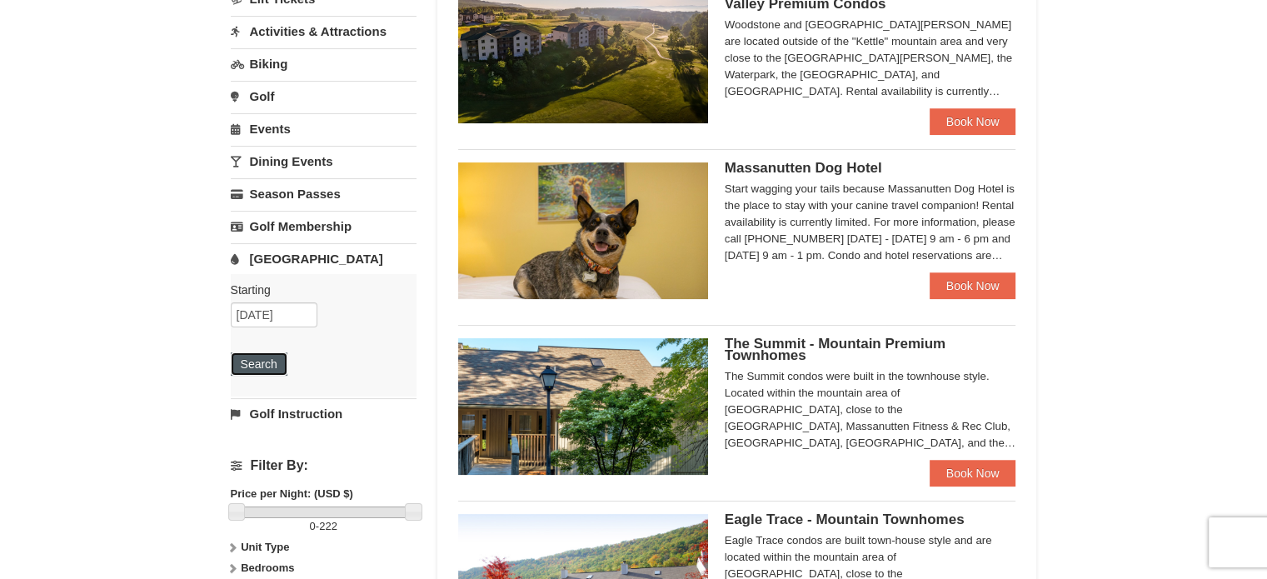
click at [262, 359] on button "Search" at bounding box center [259, 363] width 57 height 23
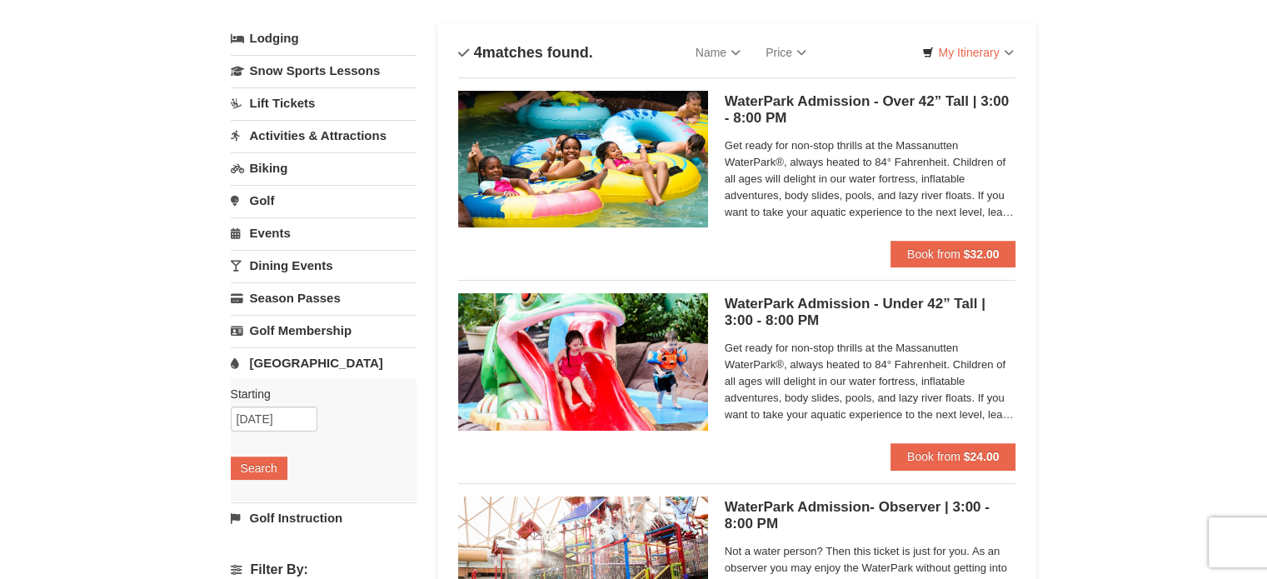
scroll to position [82, 0]
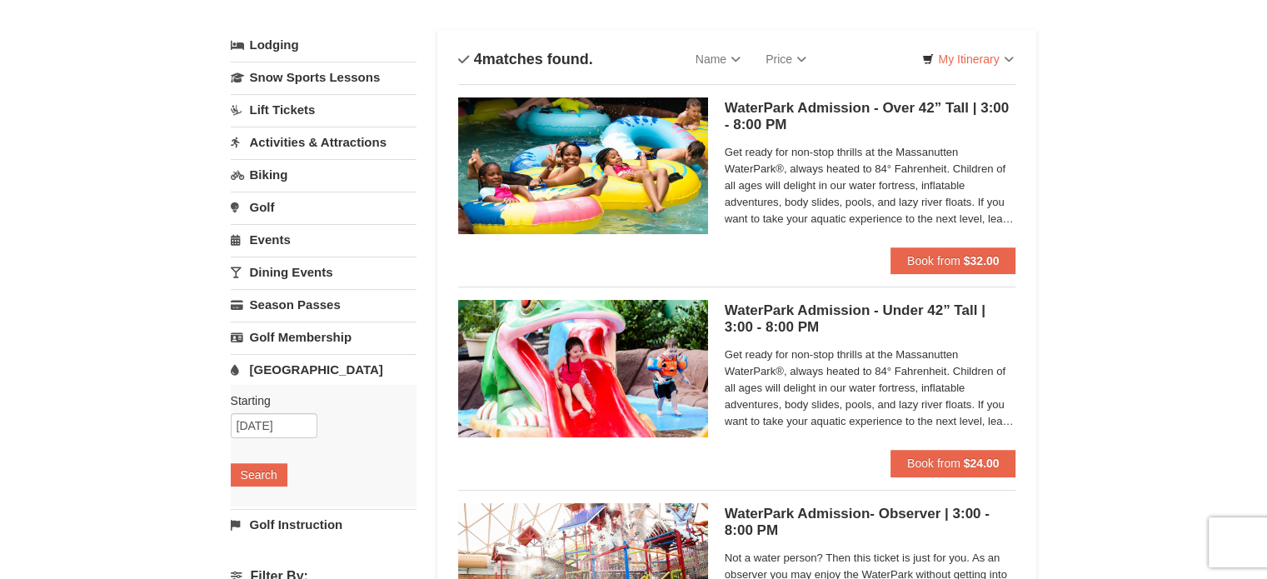
click at [938, 182] on span "Get ready for non-stop thrills at the Massanutten WaterPark®, always heated to …" at bounding box center [869, 185] width 291 height 83
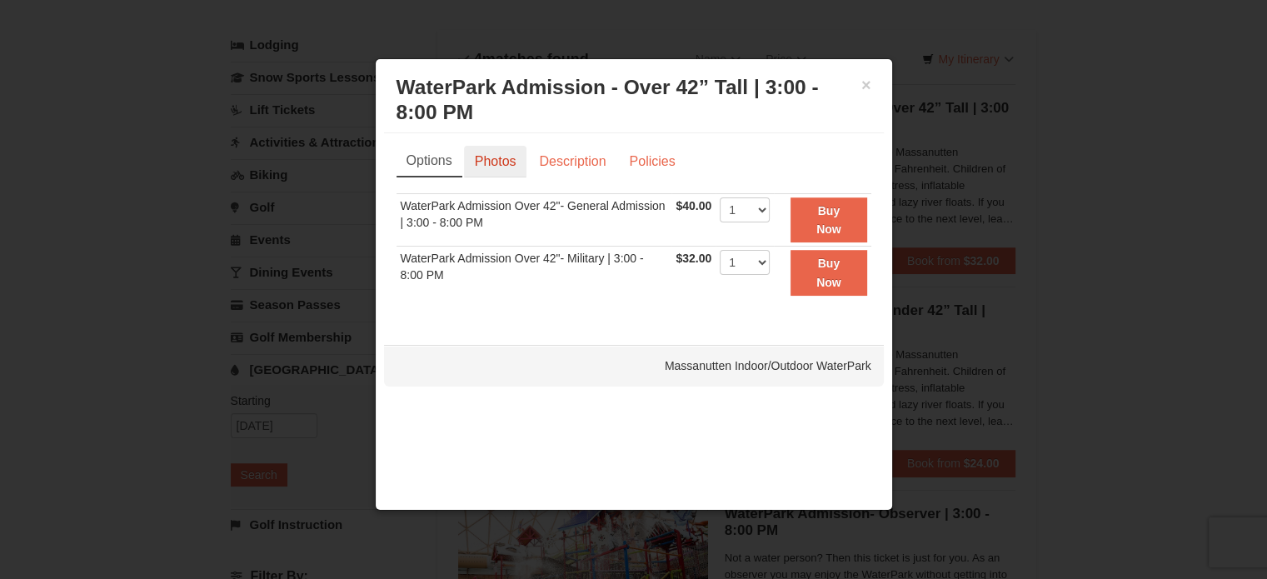
click at [496, 164] on link "Photos" at bounding box center [495, 162] width 63 height 32
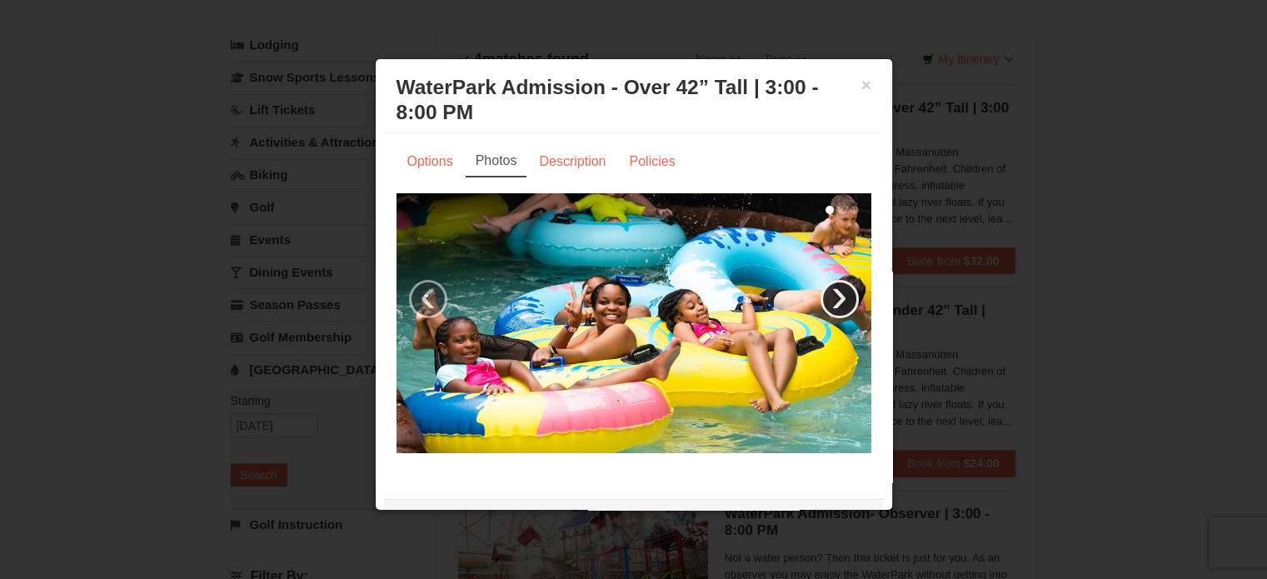
click at [829, 287] on link "›" at bounding box center [839, 299] width 38 height 38
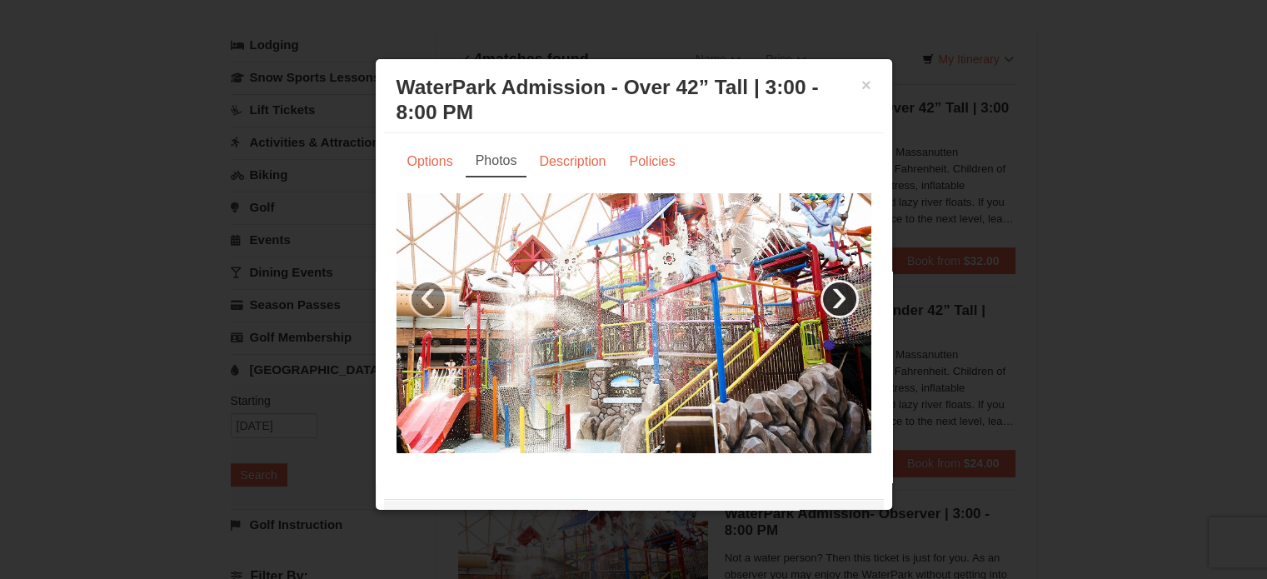
click at [829, 287] on link "›" at bounding box center [839, 299] width 38 height 38
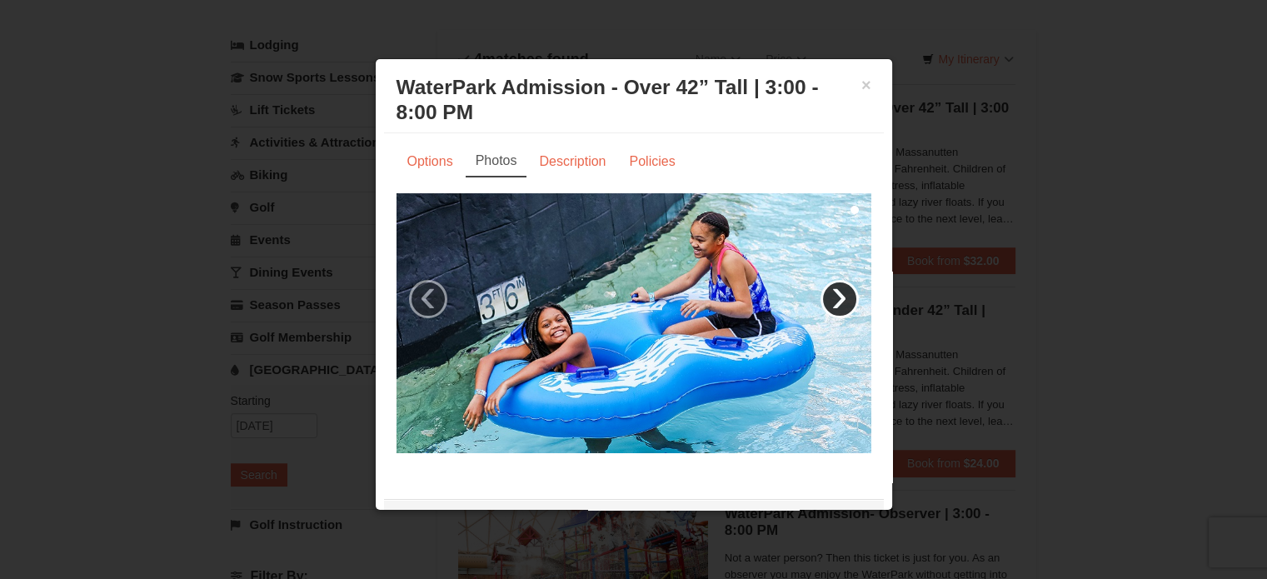
click at [829, 287] on link "›" at bounding box center [839, 299] width 38 height 38
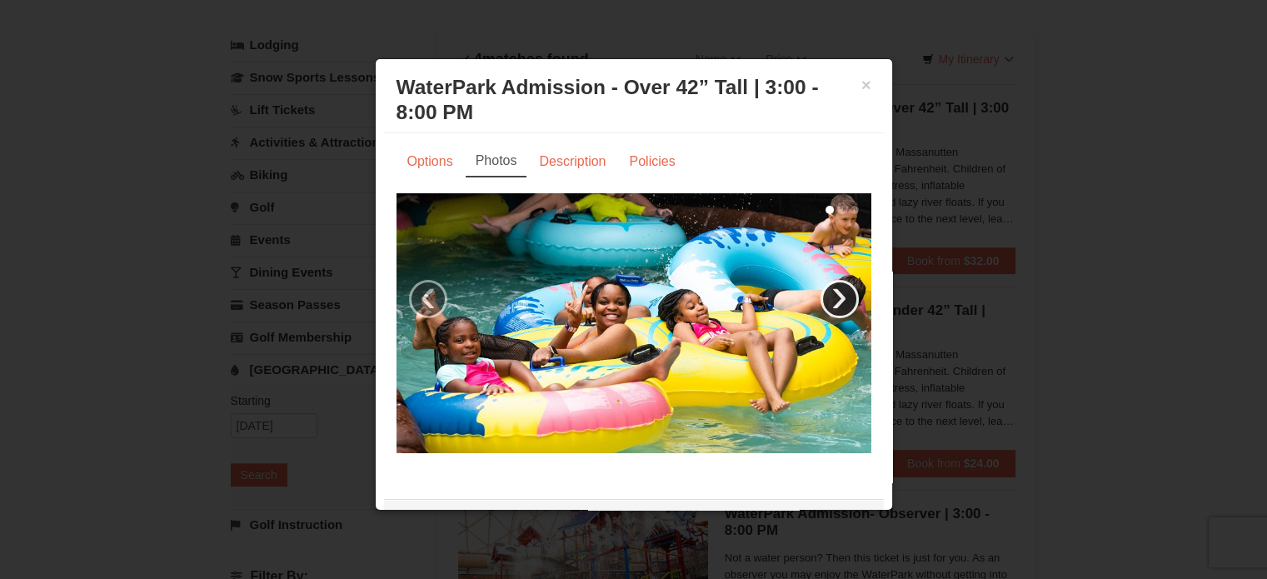
click at [829, 287] on link "›" at bounding box center [839, 299] width 38 height 38
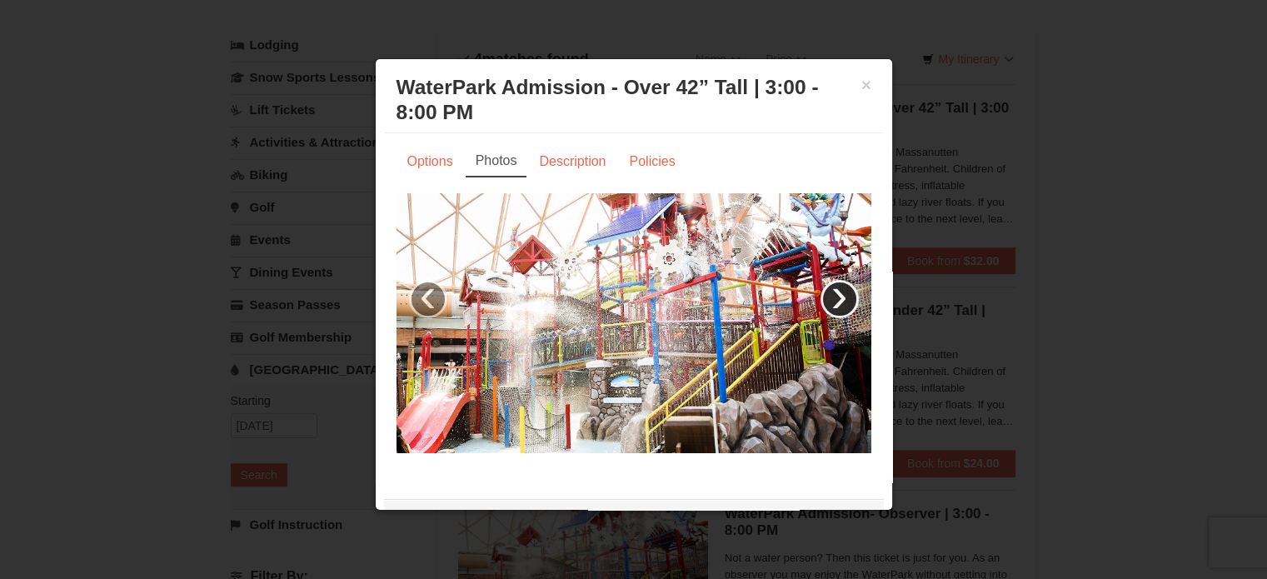
click at [829, 287] on link "›" at bounding box center [839, 299] width 38 height 38
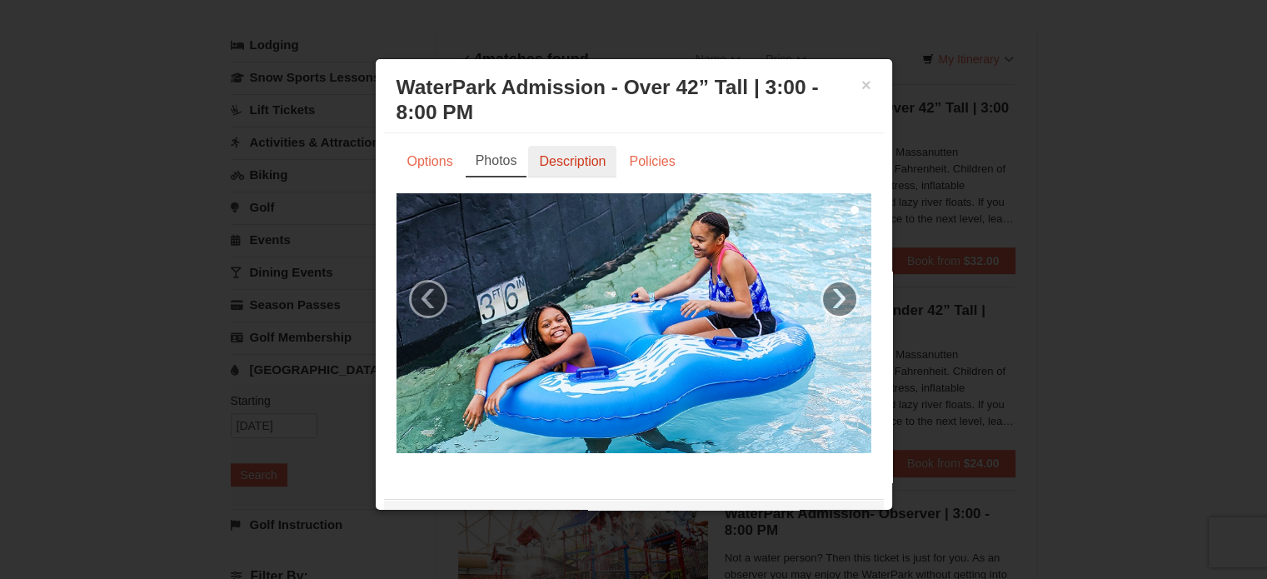
click at [566, 157] on link "Description" at bounding box center [572, 162] width 88 height 32
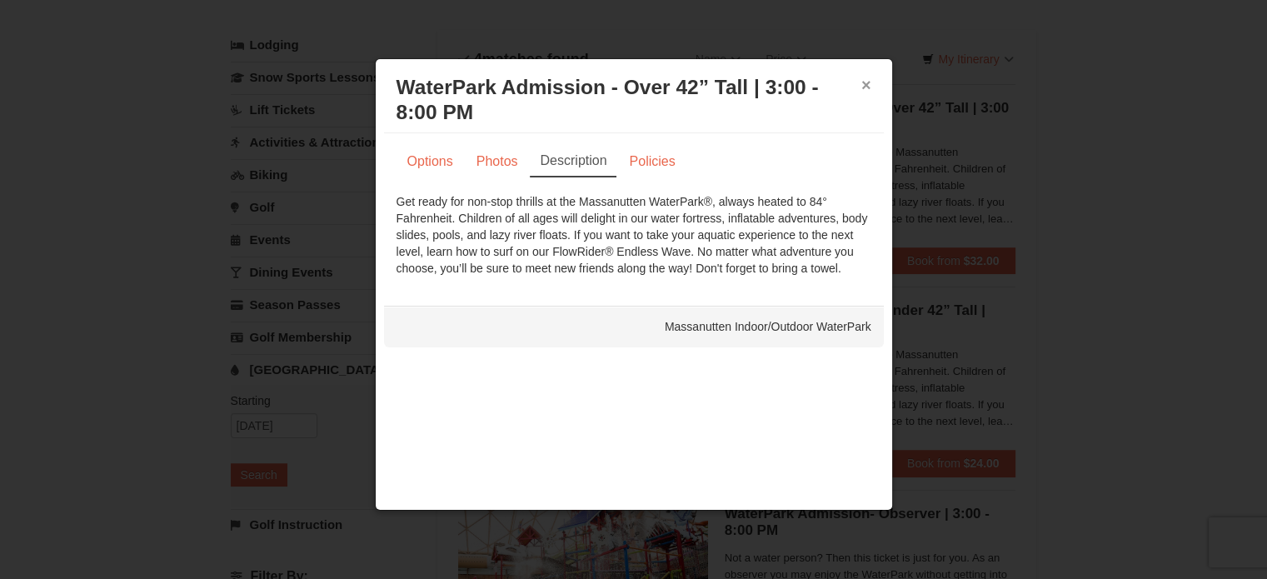
click at [866, 78] on button "×" at bounding box center [866, 85] width 10 height 17
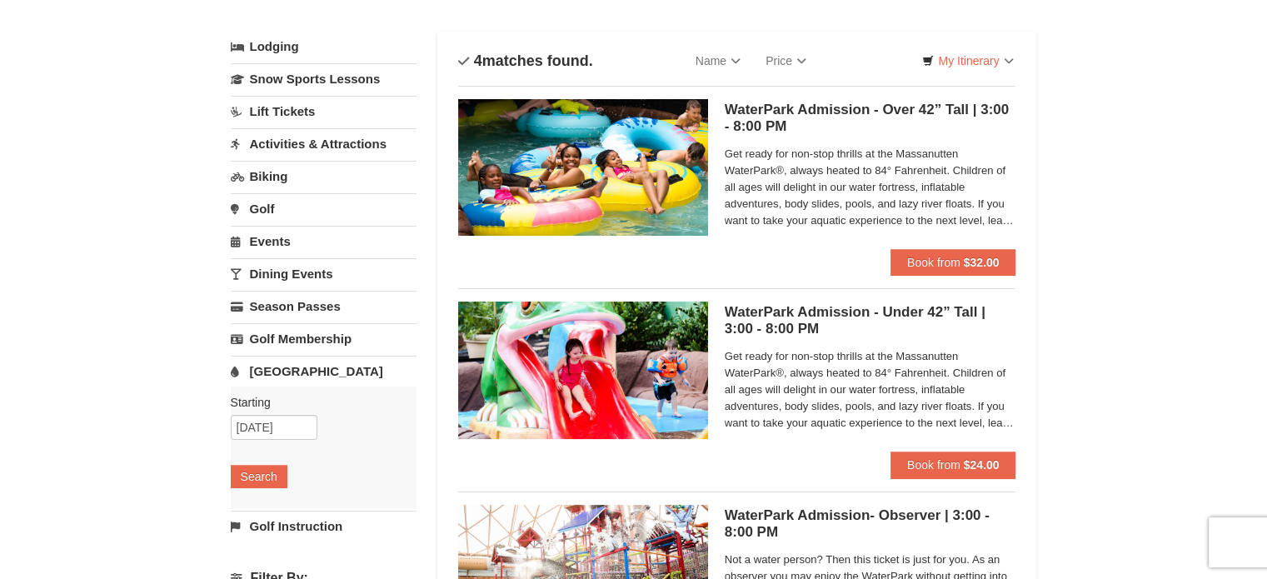
scroll to position [0, 0]
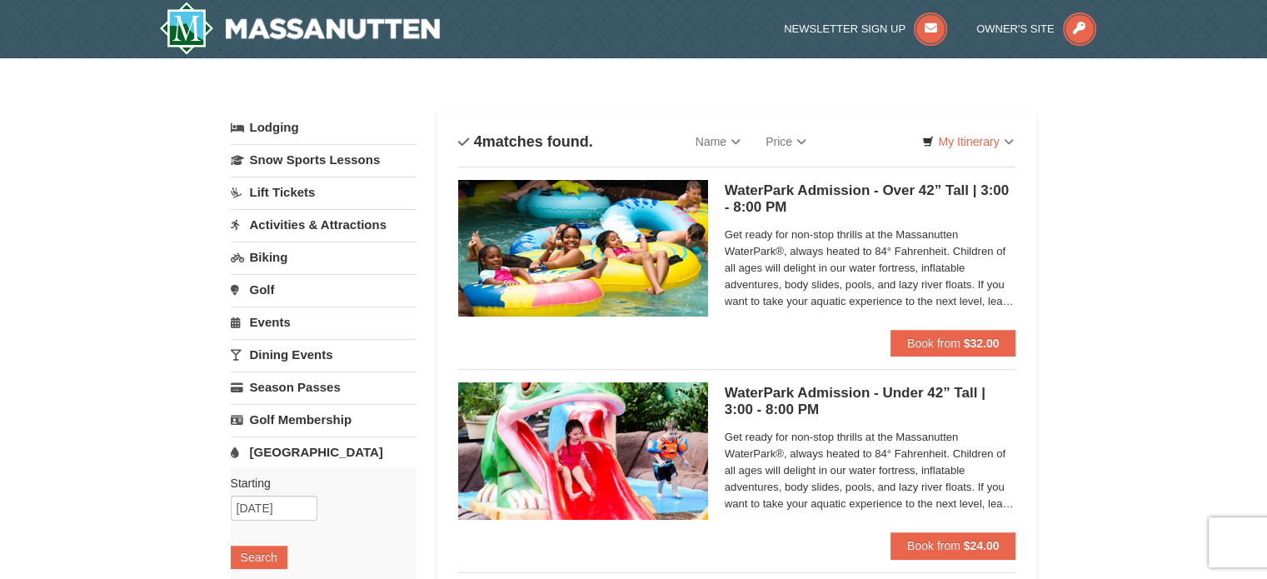
click at [314, 223] on link "Activities & Attractions" at bounding box center [324, 224] width 186 height 31
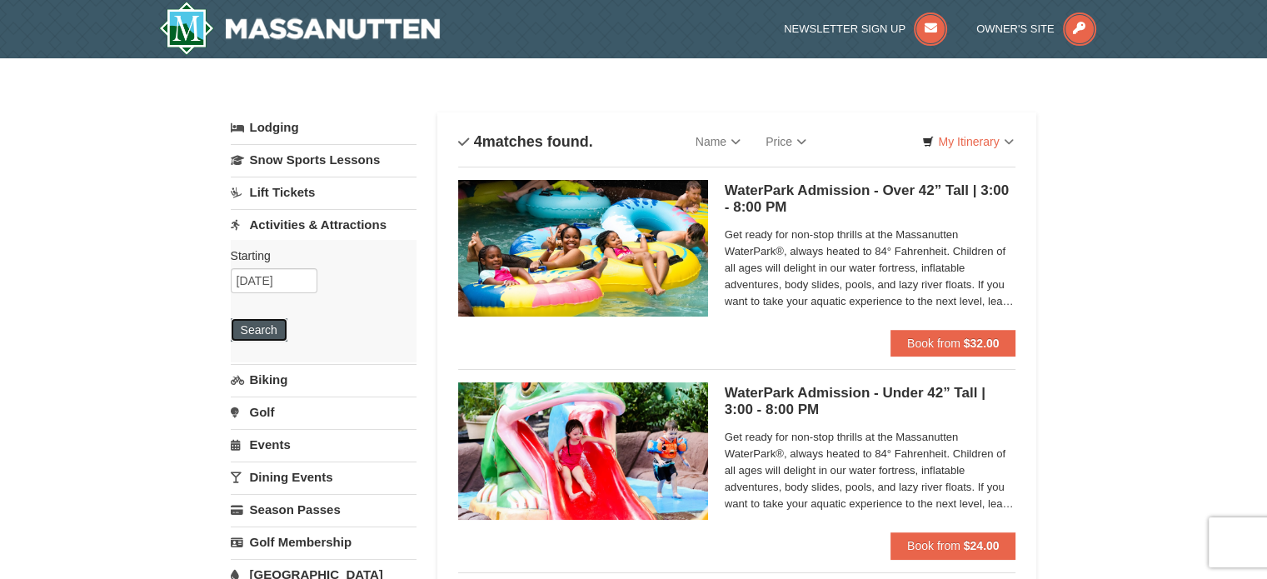
click at [267, 330] on button "Search" at bounding box center [259, 329] width 57 height 23
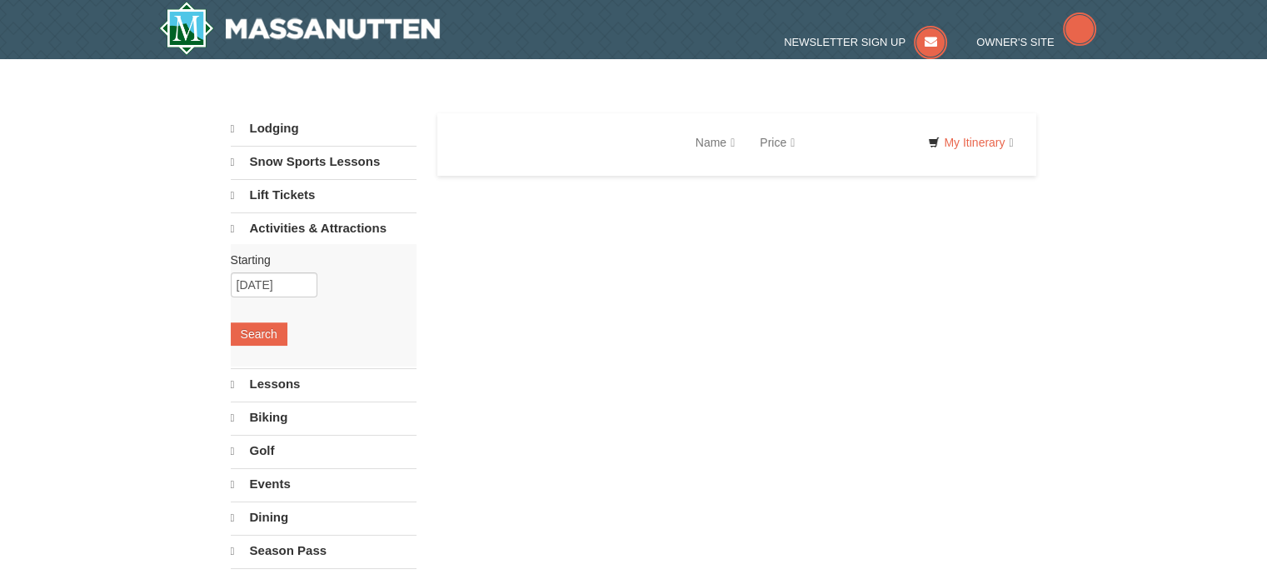
select select "9"
